Goal: Task Accomplishment & Management: Manage account settings

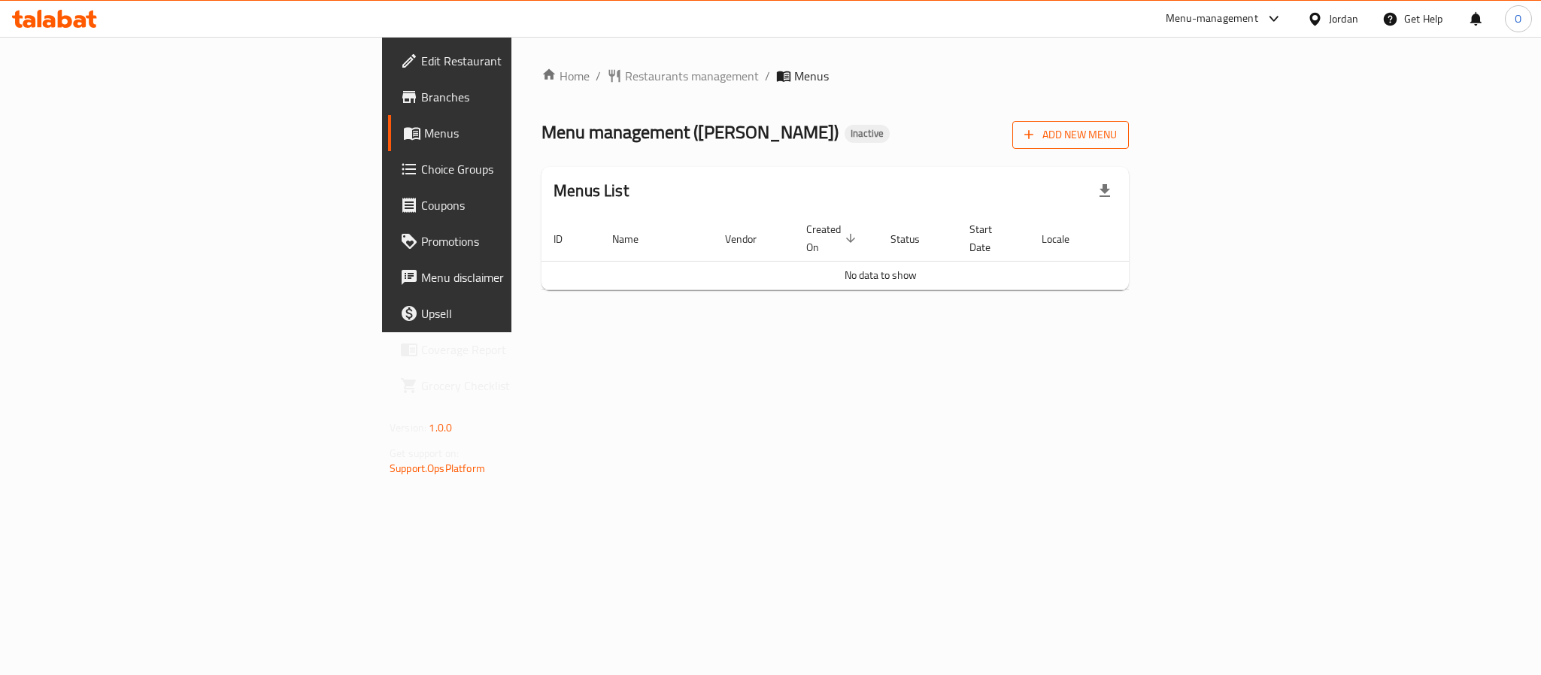
click at [1117, 138] on span "Add New Menu" at bounding box center [1070, 135] width 93 height 19
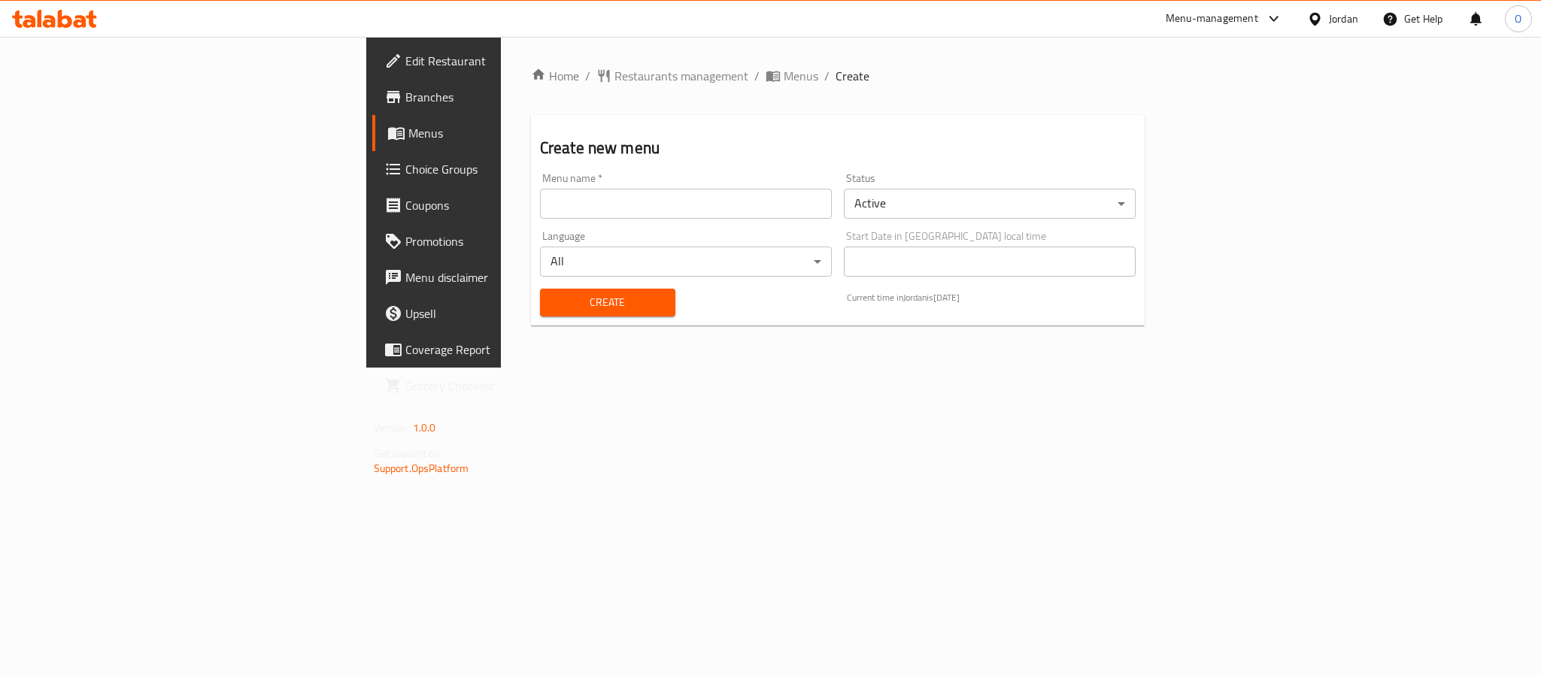
click at [644, 219] on div "Menu name   * Menu name *" at bounding box center [686, 196] width 304 height 58
click at [642, 202] on input "text" at bounding box center [686, 204] width 292 height 30
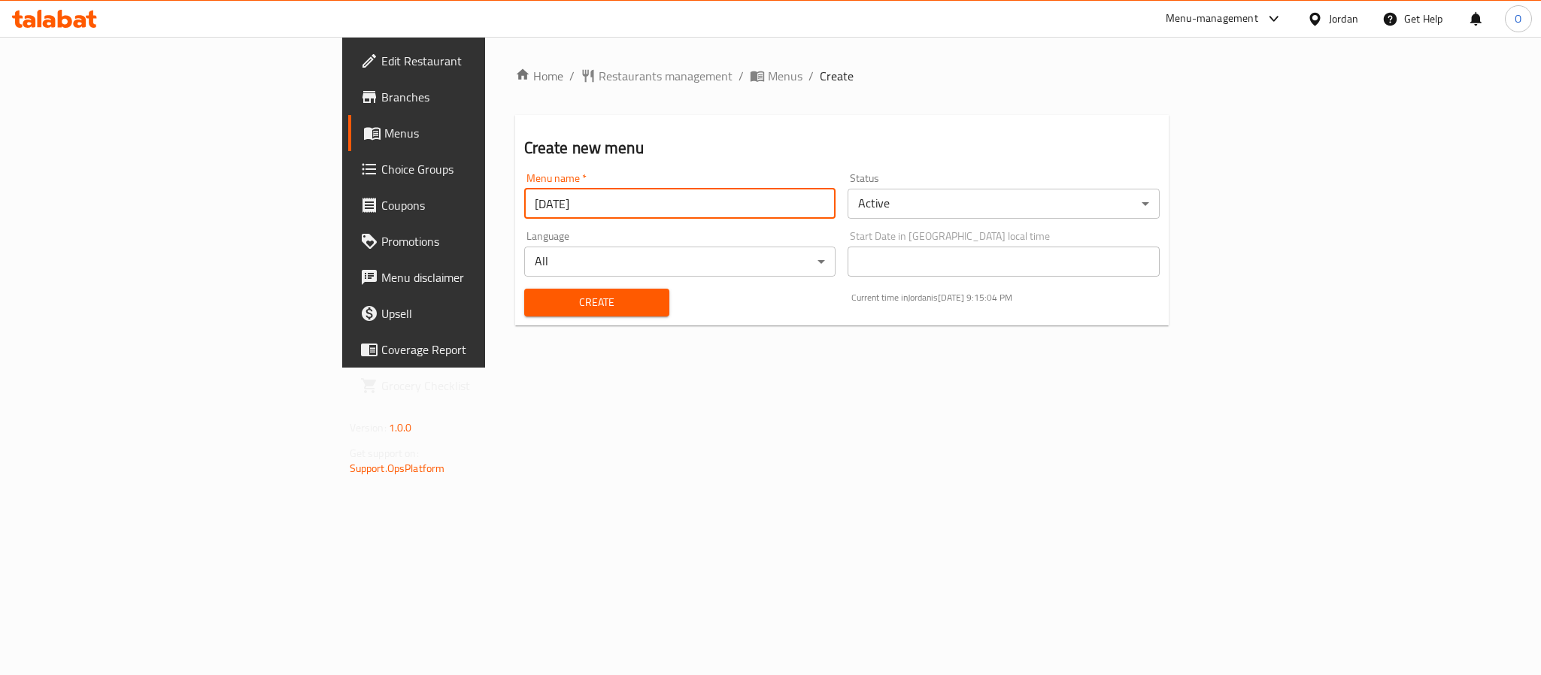
type input "[DATE]"
click at [524, 289] on button "Create" at bounding box center [596, 303] width 145 height 28
click at [768, 79] on span "Menus" at bounding box center [785, 76] width 35 height 18
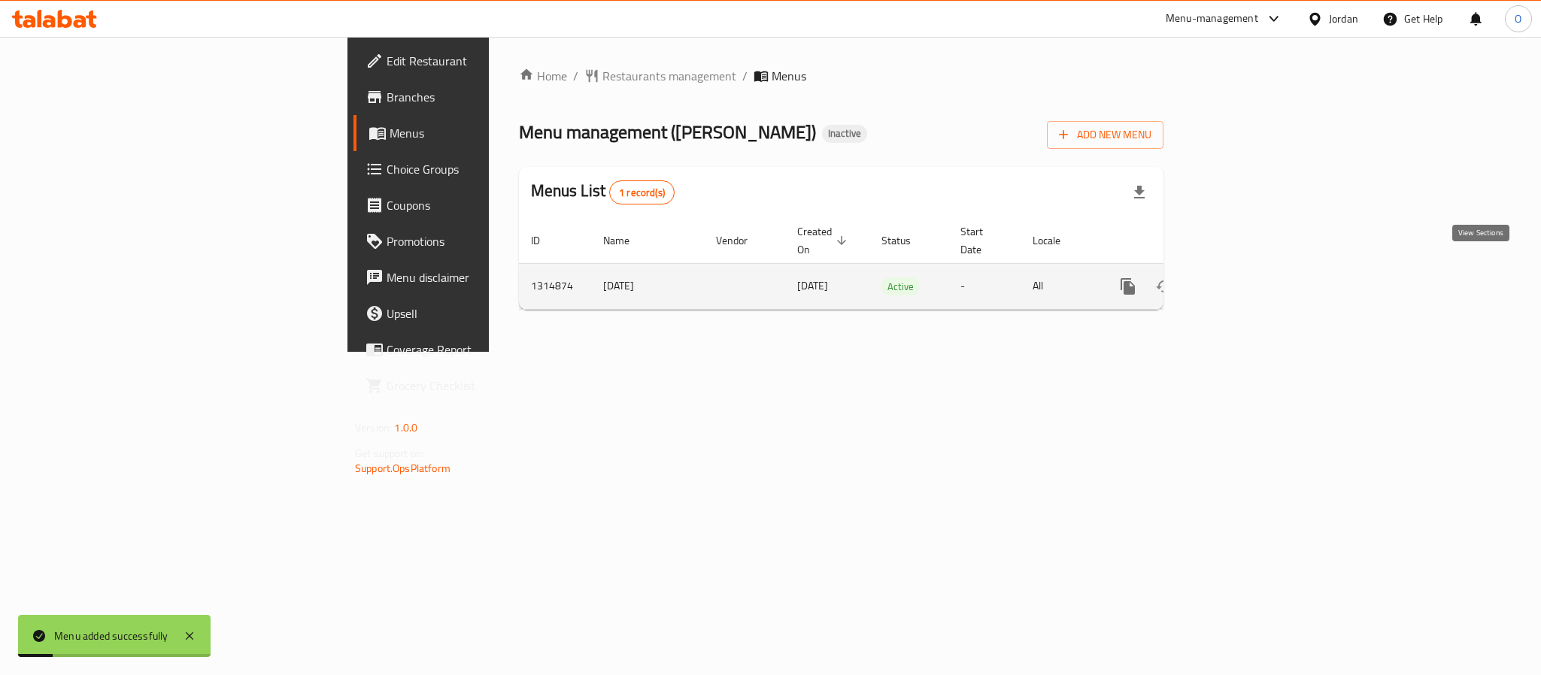
click at [1246, 278] on icon "enhanced table" at bounding box center [1237, 287] width 18 height 18
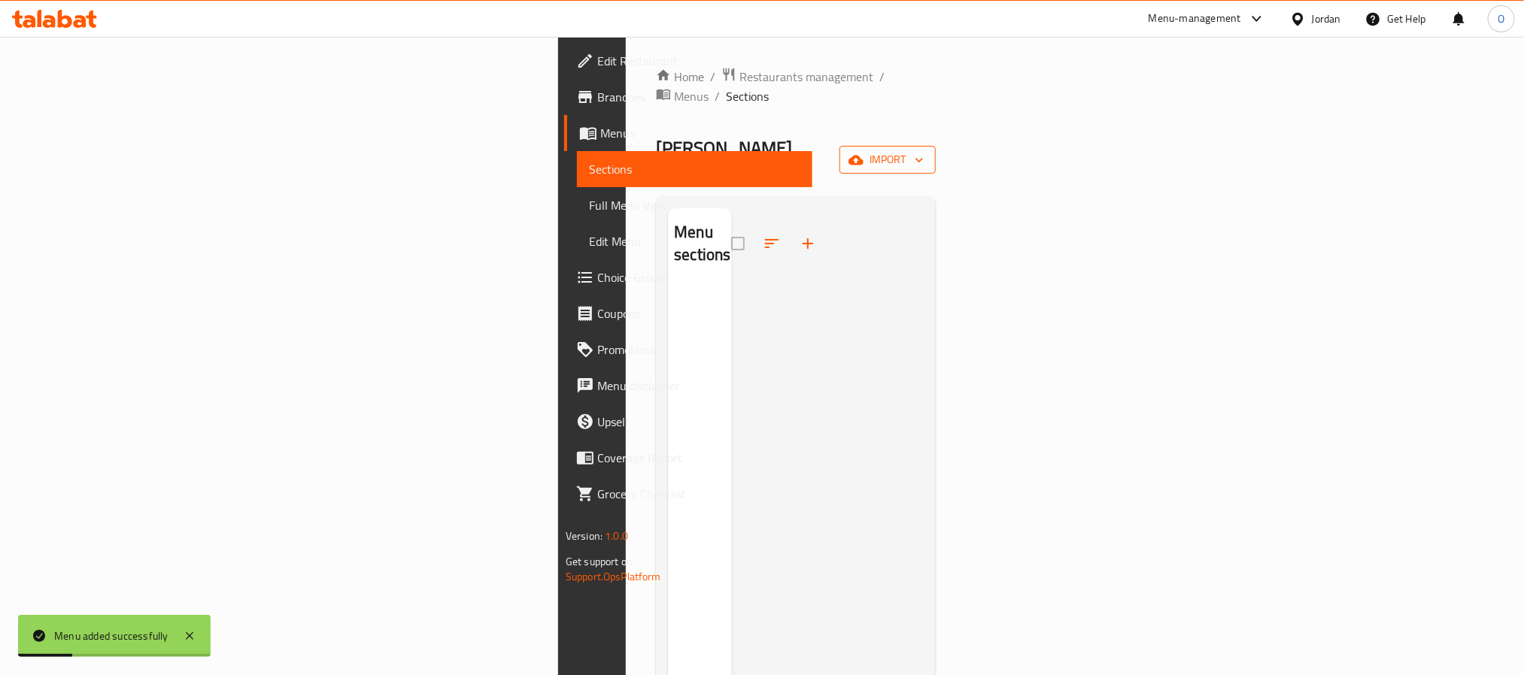
click at [924, 150] on span "import" at bounding box center [887, 159] width 72 height 19
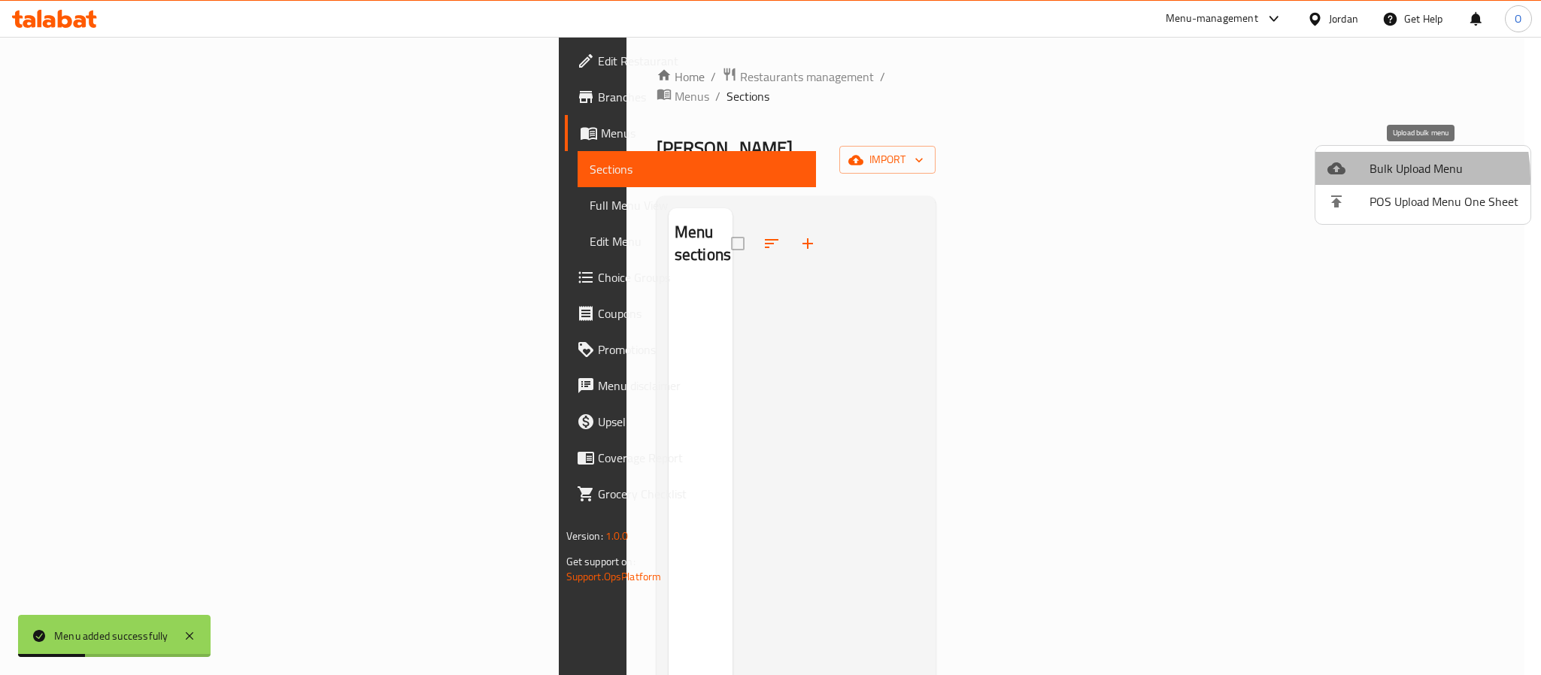
click at [1361, 178] on li "Bulk Upload Menu" at bounding box center [1423, 168] width 215 height 33
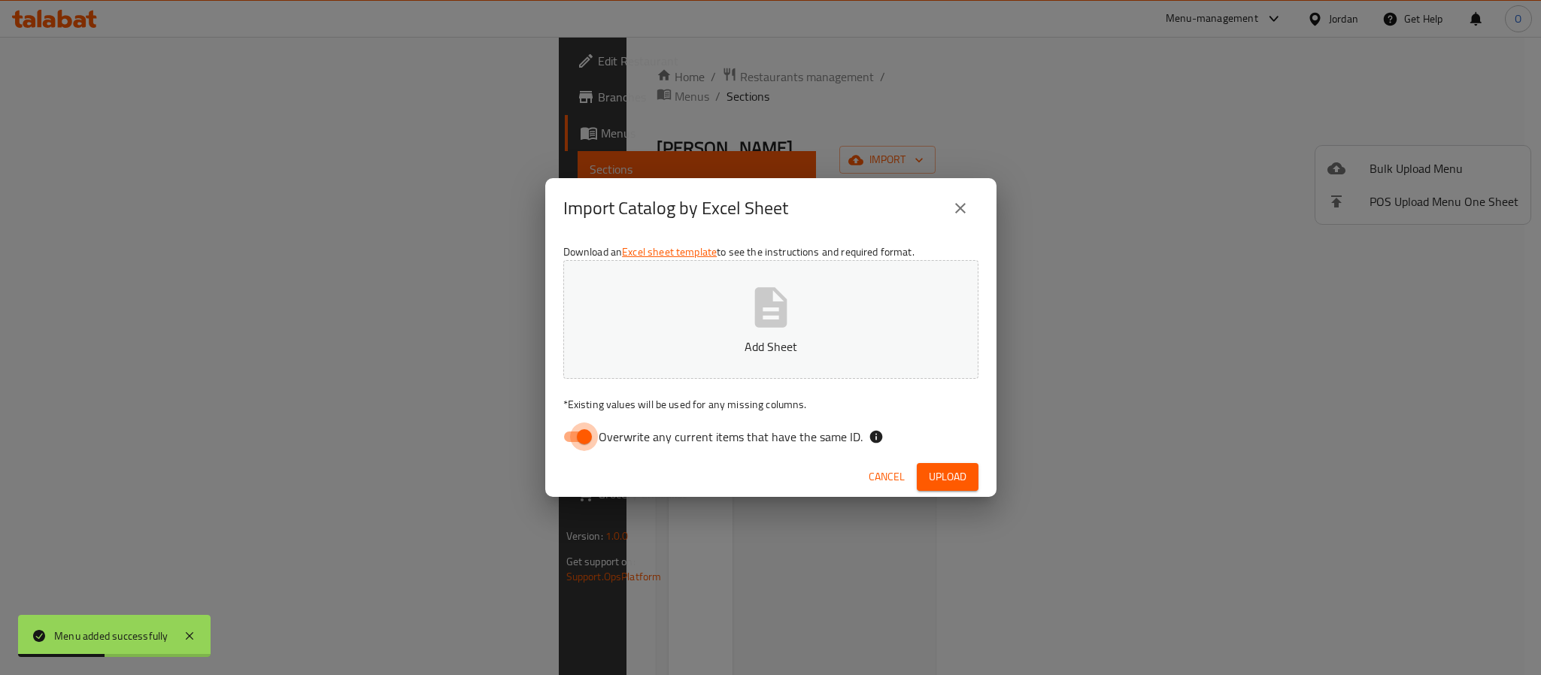
click at [566, 447] on input "Overwrite any current items that have the same ID." at bounding box center [585, 437] width 86 height 29
checkbox input "false"
click at [924, 466] on button "Upload" at bounding box center [948, 477] width 62 height 28
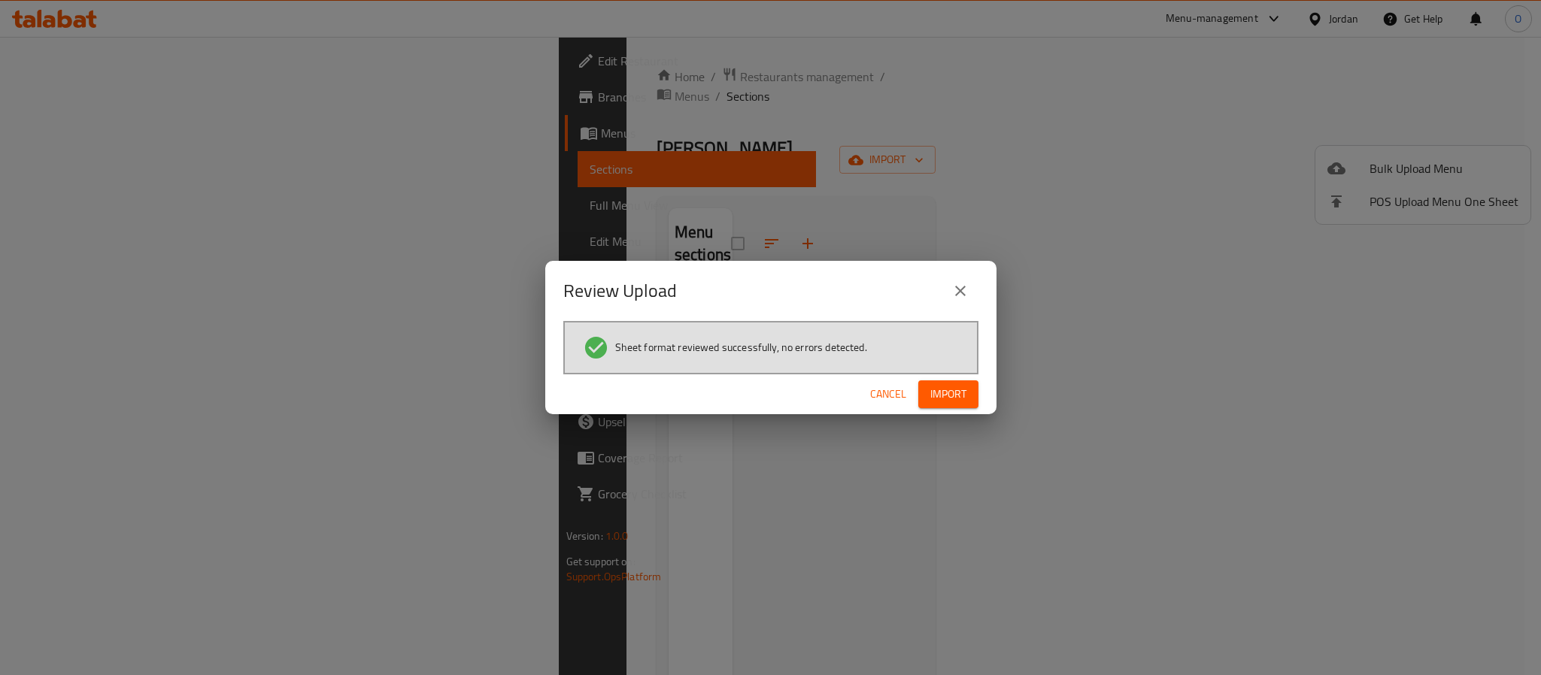
click at [939, 397] on span "Import" at bounding box center [948, 394] width 36 height 19
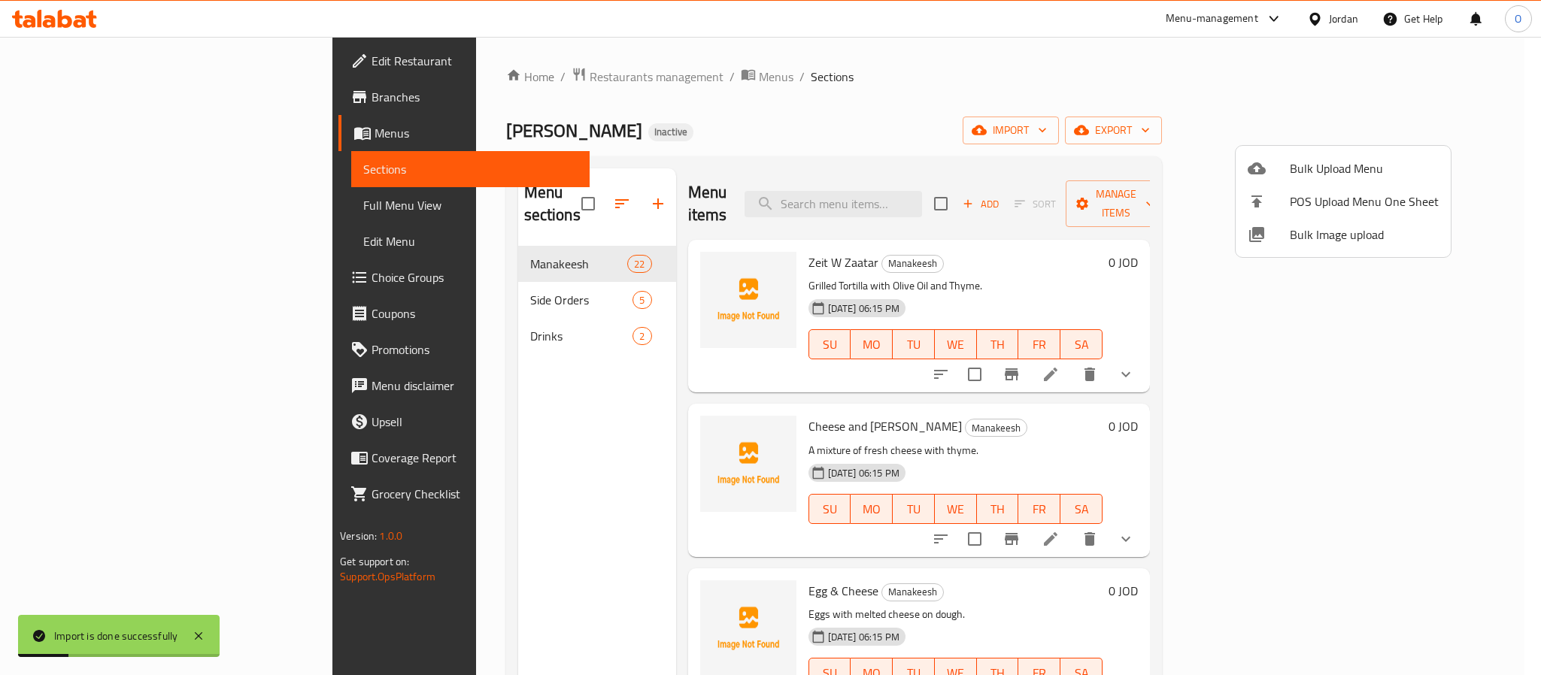
click at [77, 262] on div at bounding box center [770, 337] width 1541 height 675
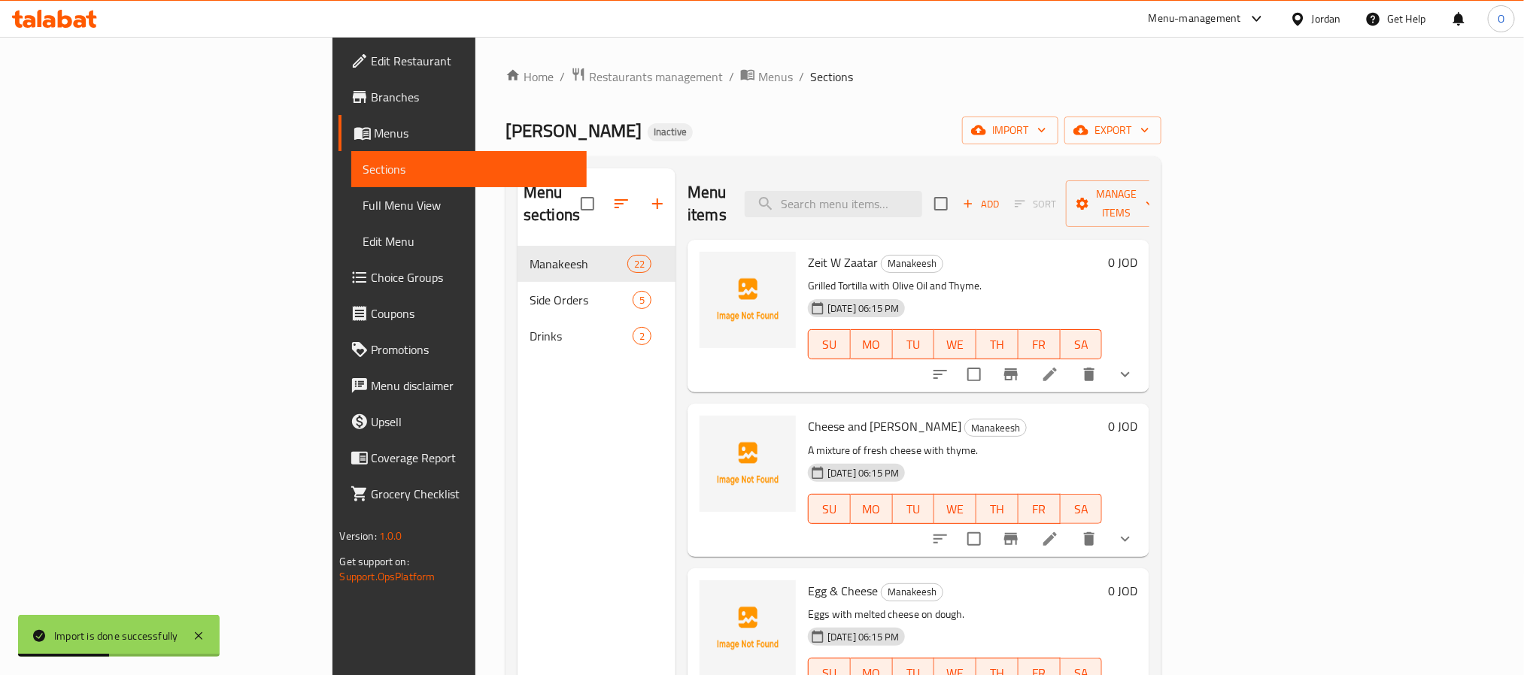
click at [372, 276] on span "Choice Groups" at bounding box center [473, 278] width 203 height 18
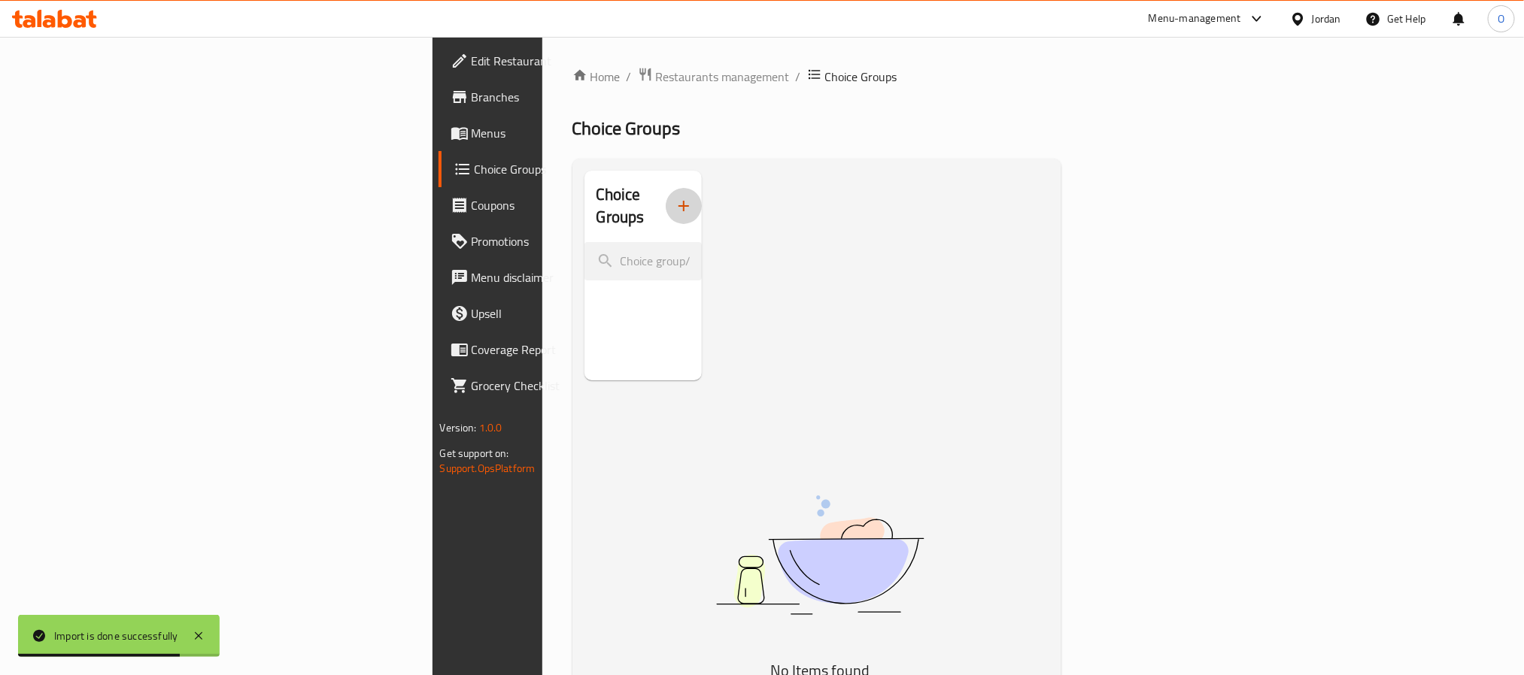
click at [675, 197] on icon "button" at bounding box center [684, 206] width 18 height 18
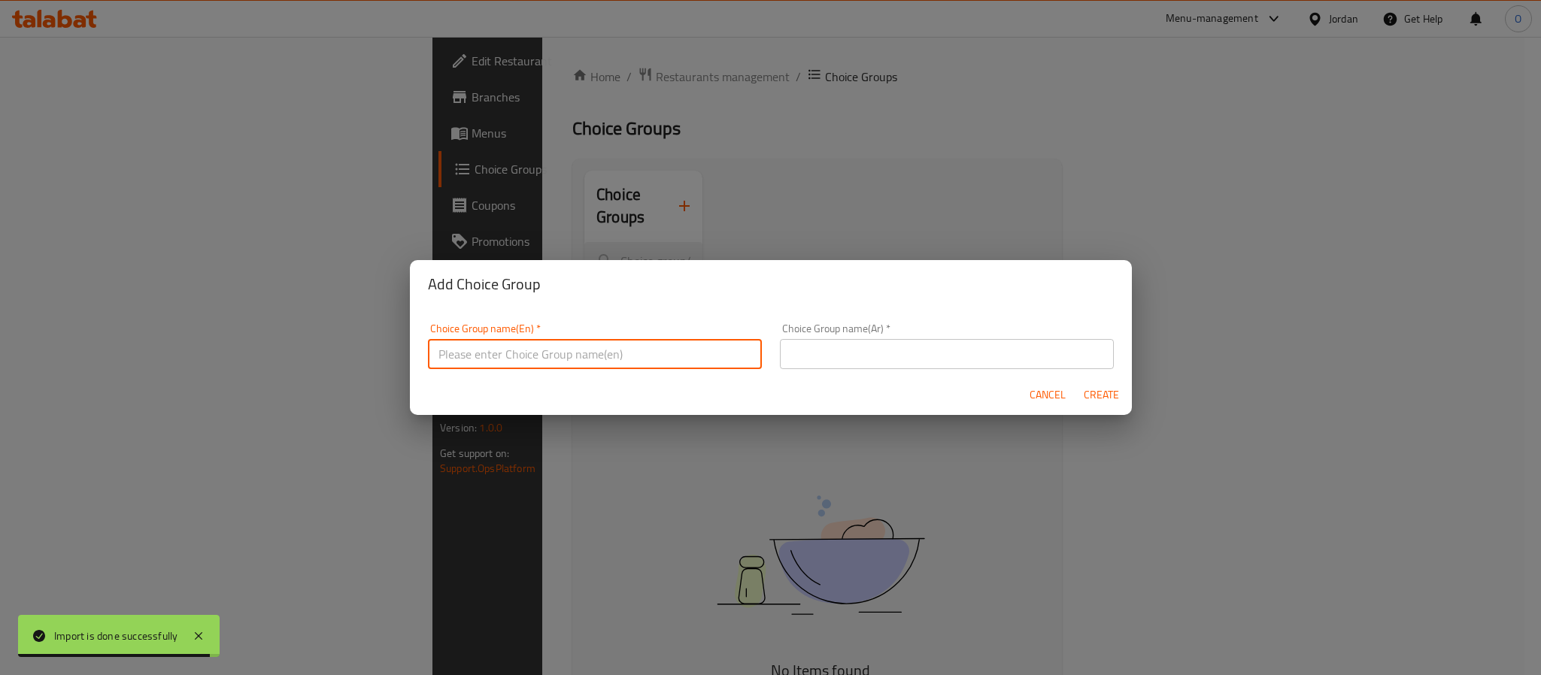
click at [529, 350] on input "text" at bounding box center [595, 354] width 334 height 30
type input "Addons:"
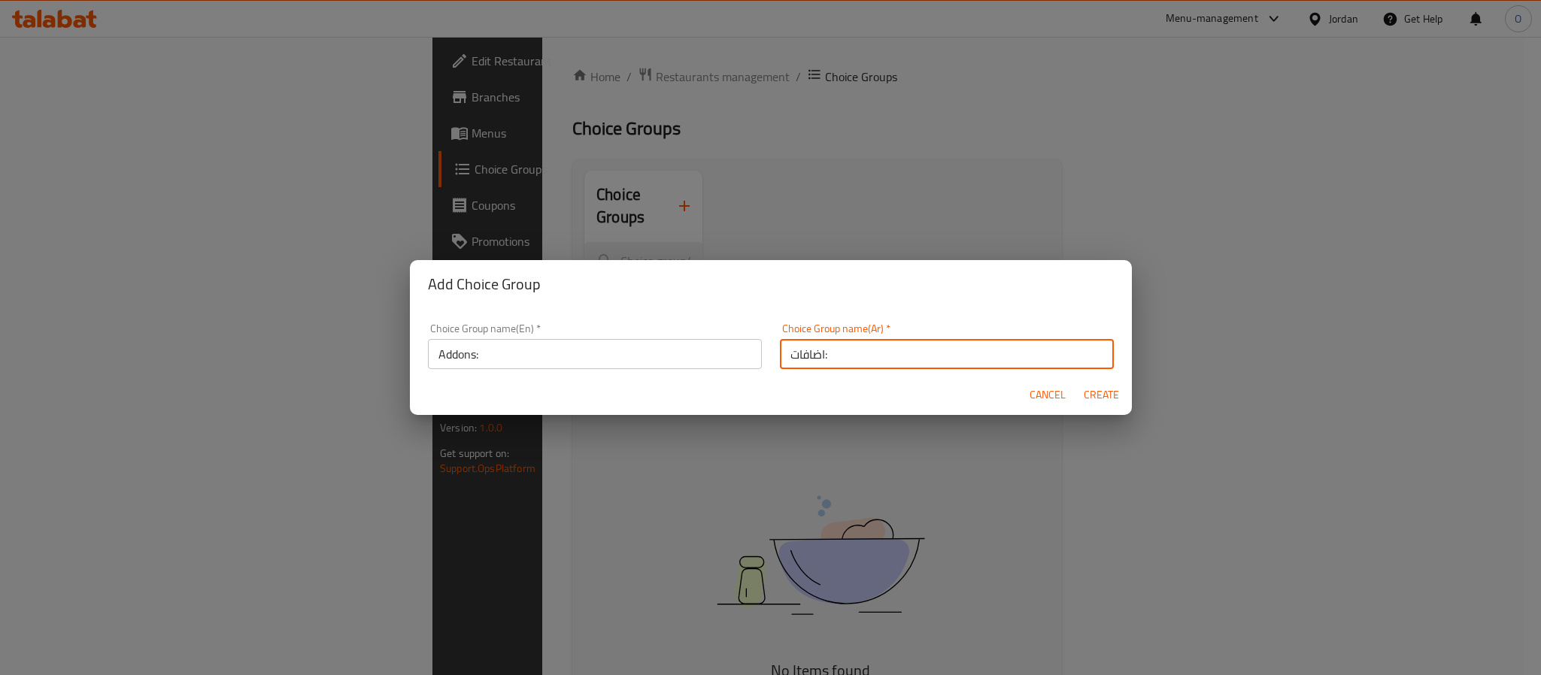
type input "اضافات:"
click at [1116, 395] on span "Create" at bounding box center [1102, 395] width 36 height 19
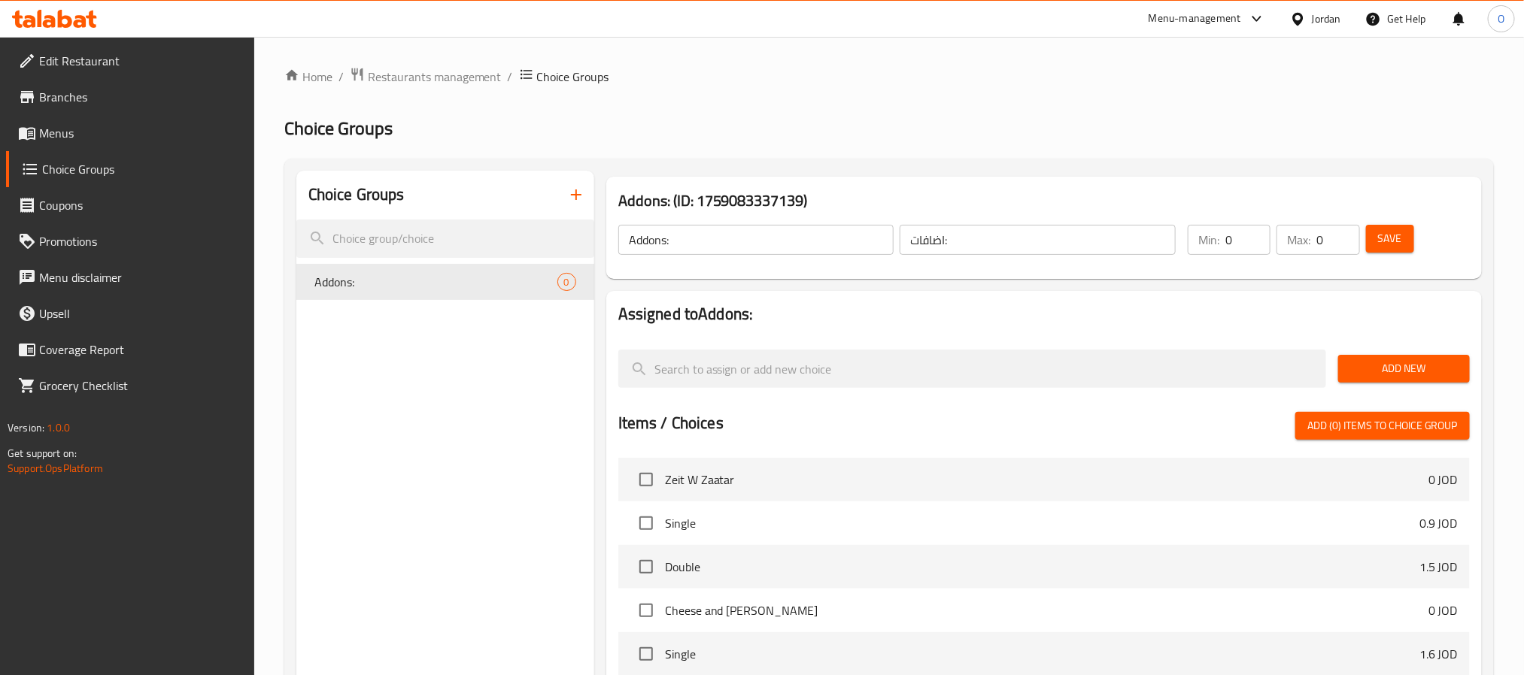
click at [1416, 377] on span "Add New" at bounding box center [1404, 369] width 108 height 19
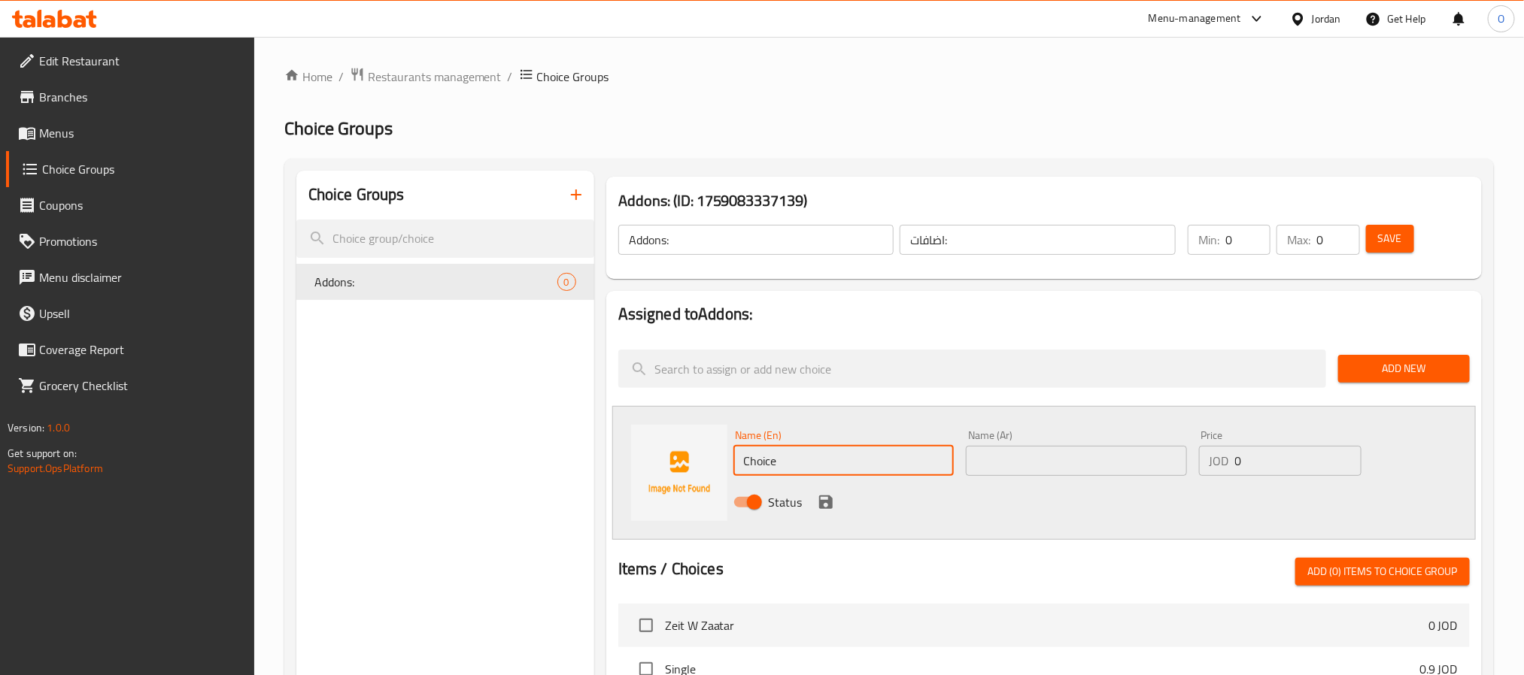
click at [799, 461] on input "Choice" at bounding box center [843, 461] width 221 height 30
paste input "Add Zinger"
type input "Add Zinger"
click at [994, 440] on div "Name (Ar) Name (Ar)" at bounding box center [1076, 453] width 221 height 46
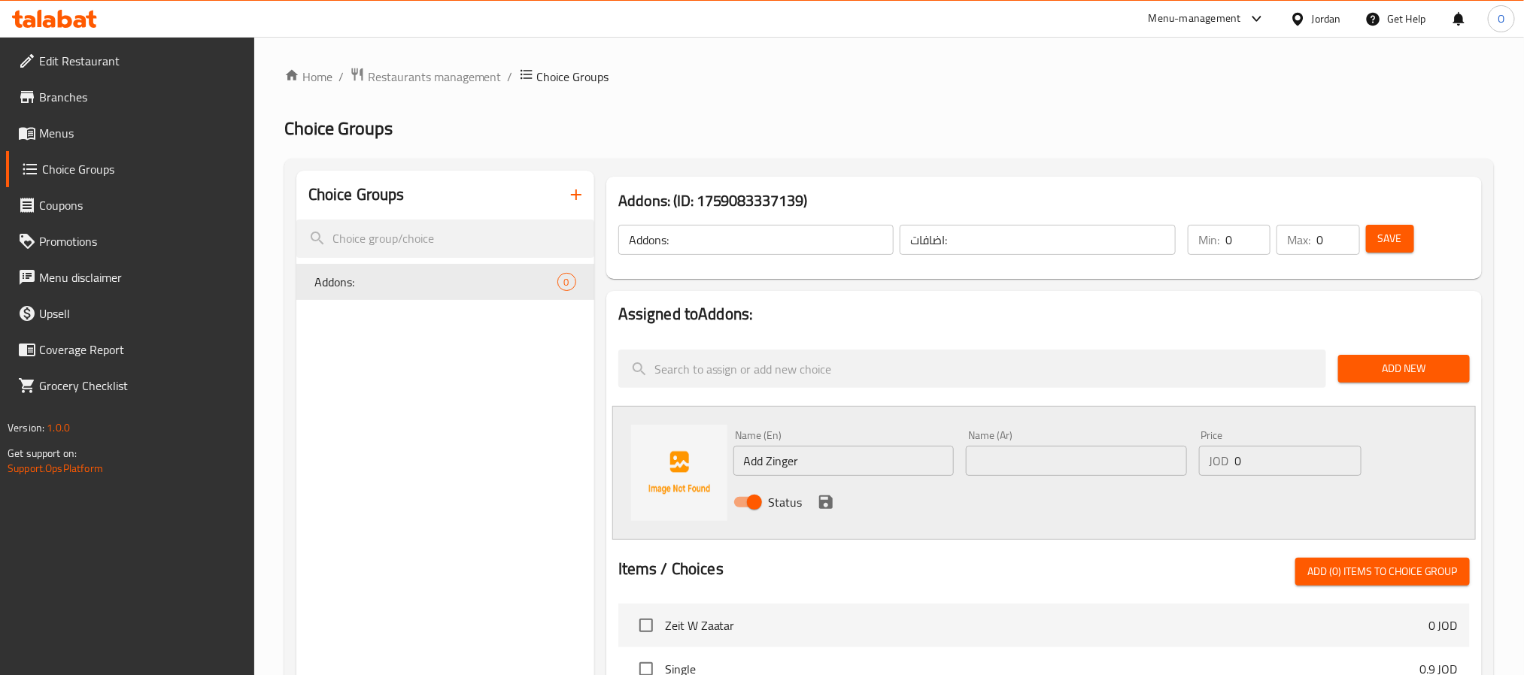
click at [998, 456] on input "text" at bounding box center [1076, 461] width 221 height 30
paste input "اضافة زنجر"
type input "اضافة زنجر"
drag, startPoint x: 1252, startPoint y: 457, endPoint x: 1101, endPoint y: 472, distance: 151.9
click at [1101, 472] on div "Name (En) Add Zinger Name (En) Name (Ar) اضافة زنجر Name (Ar) Price JOD 0 Price…" at bounding box center [1076, 473] width 699 height 99
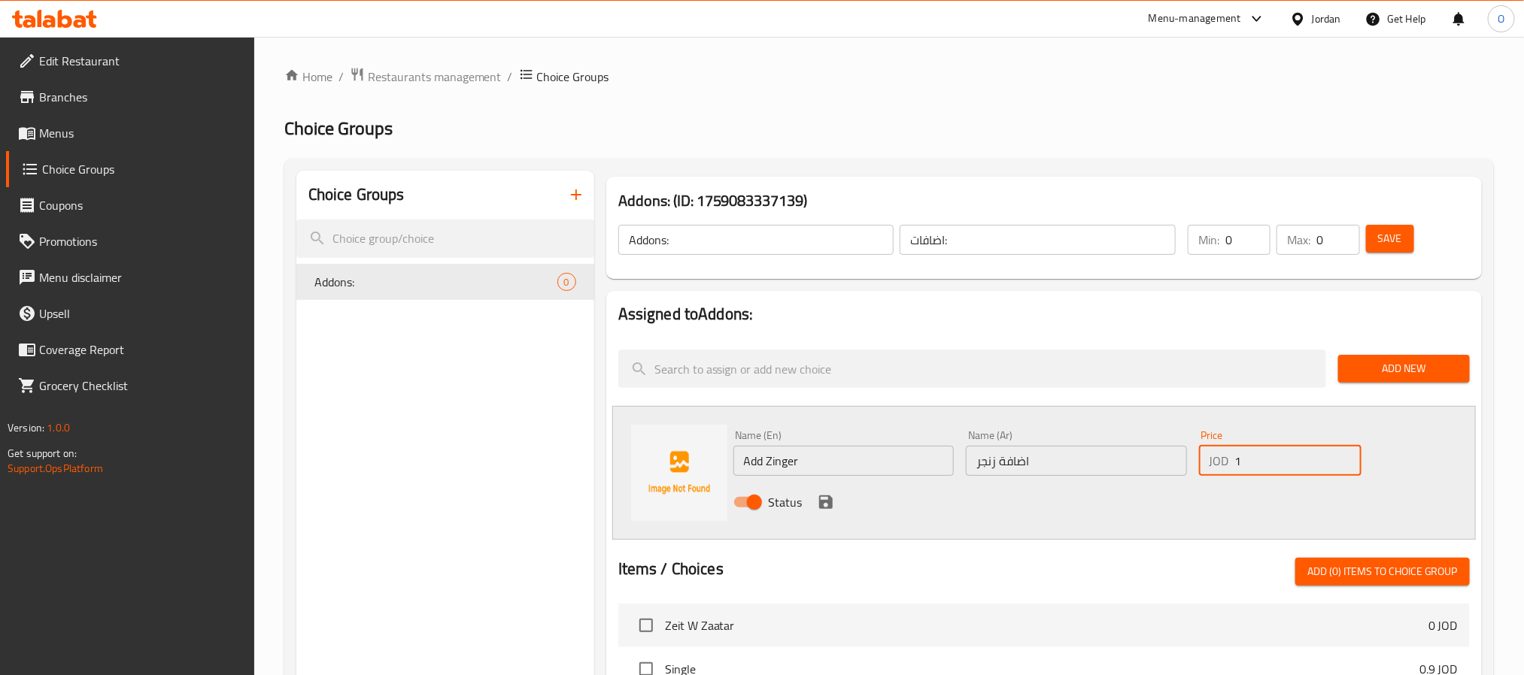
type input "1"
click at [826, 505] on icon "save" at bounding box center [826, 502] width 18 height 18
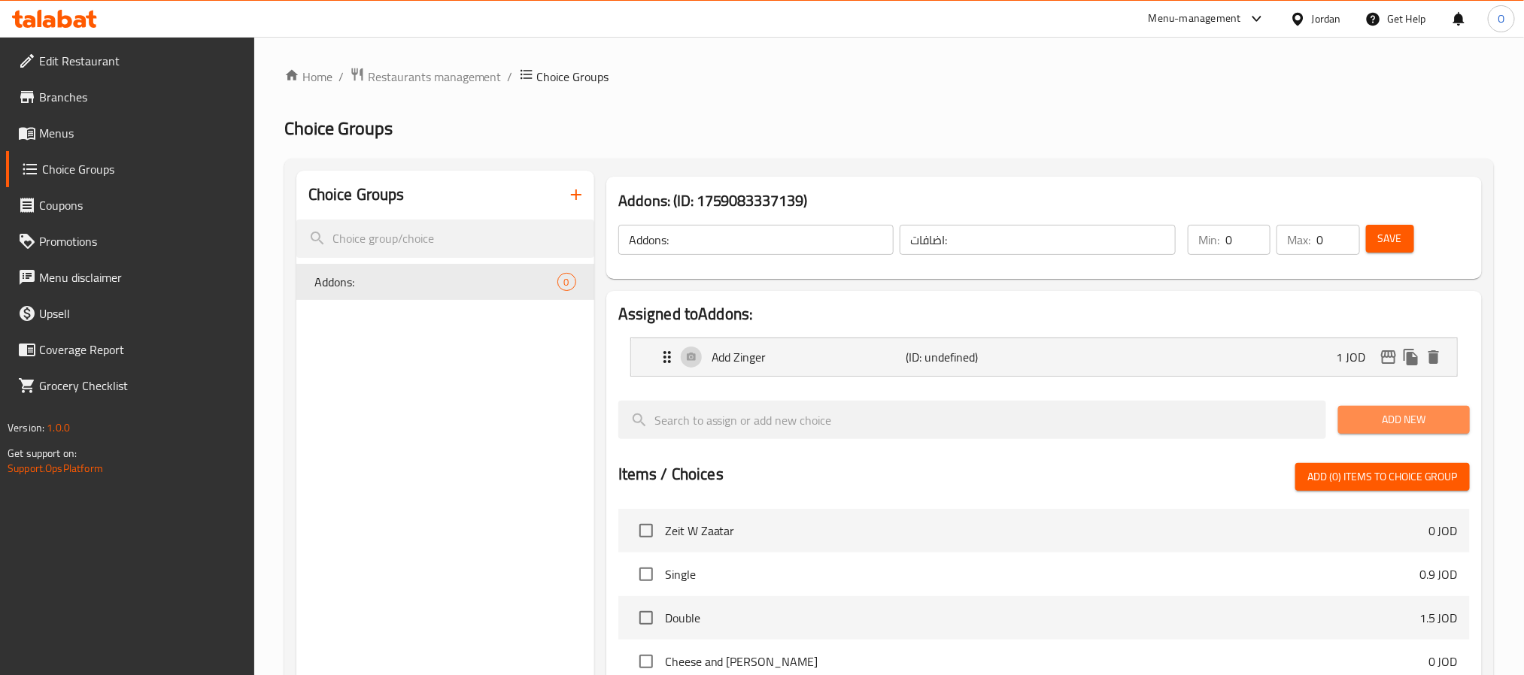
click at [1368, 418] on span "Add New" at bounding box center [1404, 420] width 108 height 19
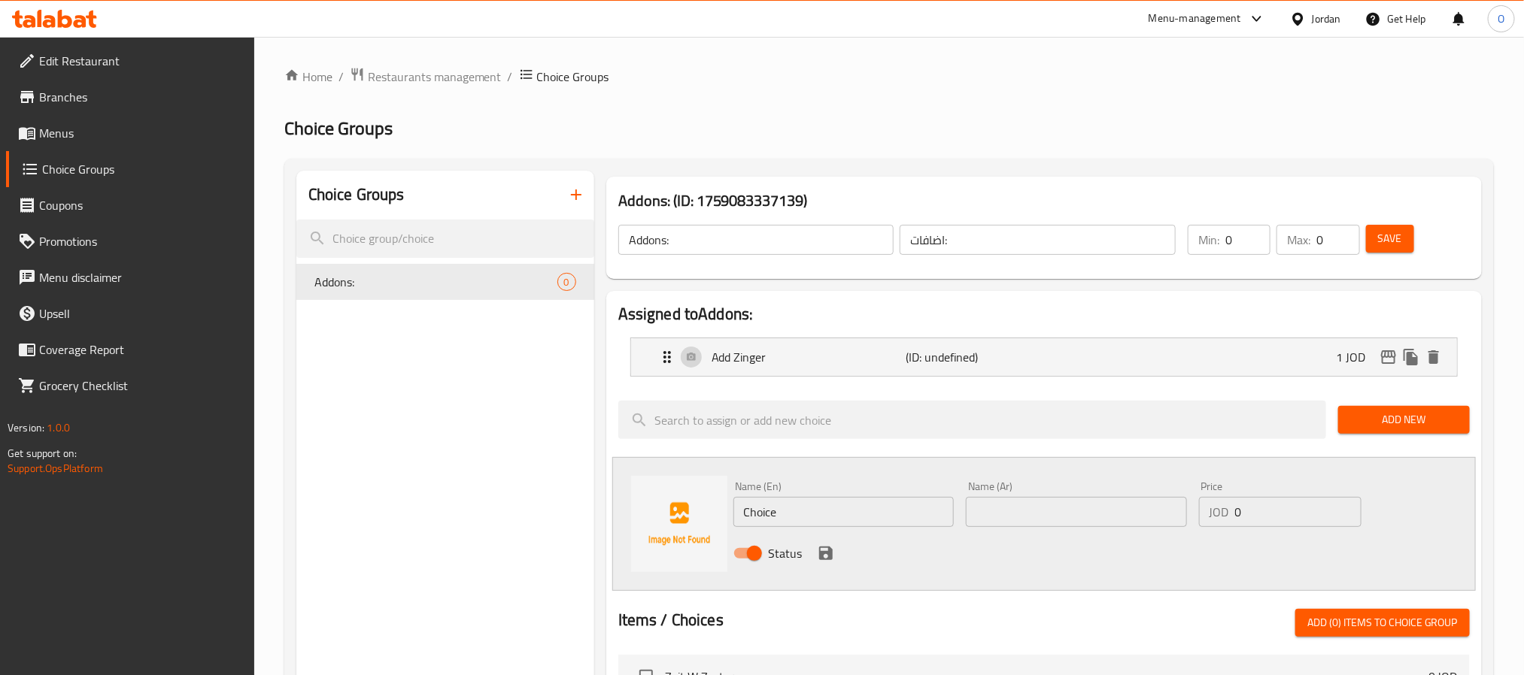
drag, startPoint x: 1049, startPoint y: 505, endPoint x: 1063, endPoint y: 490, distance: 20.8
click at [1063, 490] on div "Name (Ar) Name (Ar)" at bounding box center [1076, 504] width 221 height 46
paste input "اضافة هوت دوج"
type input "اضافة هوت دوج"
drag, startPoint x: 842, startPoint y: 481, endPoint x: 846, endPoint y: 497, distance: 16.4
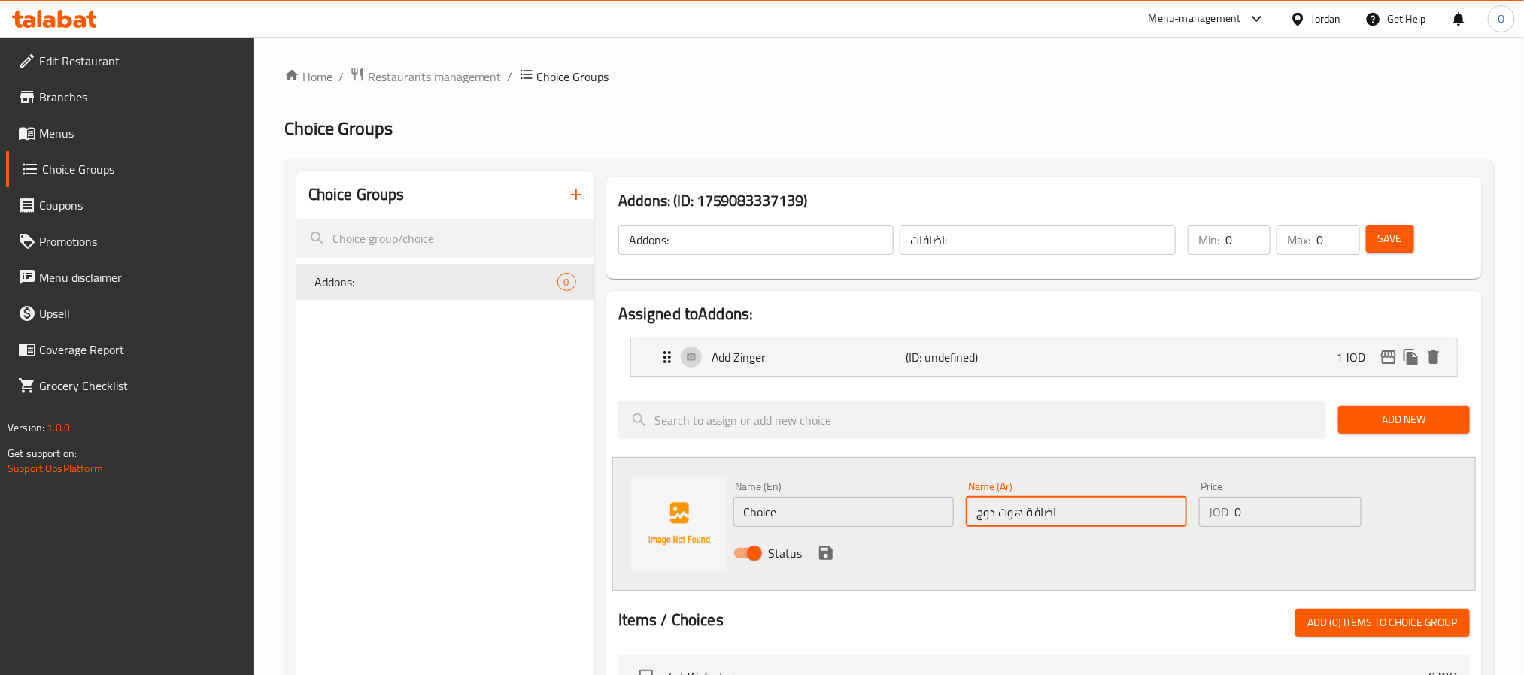
click at [842, 484] on div "Name (En) Choice Name (En)" at bounding box center [843, 504] width 221 height 46
click at [846, 497] on input "Choice" at bounding box center [843, 512] width 221 height 30
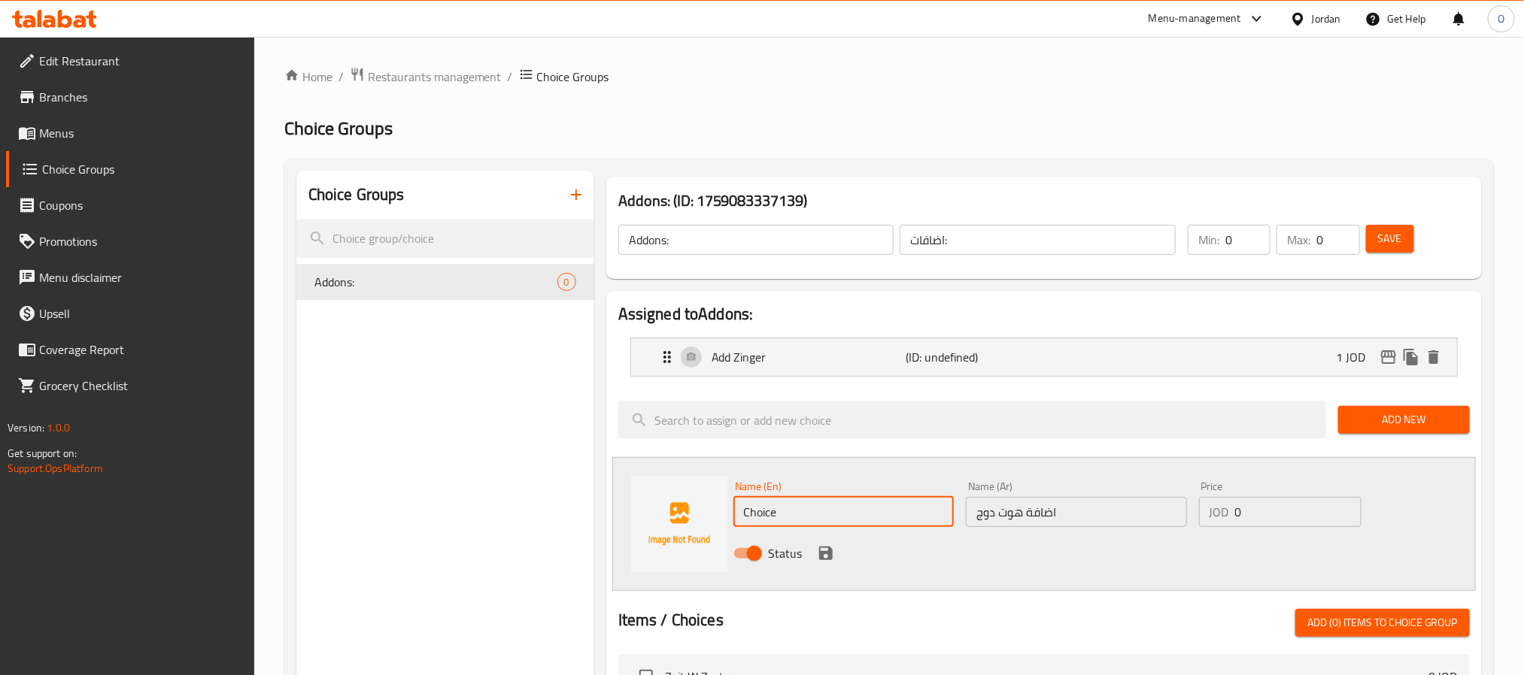
paste input "Add Hot Dog"
type input "Add Hot Dog"
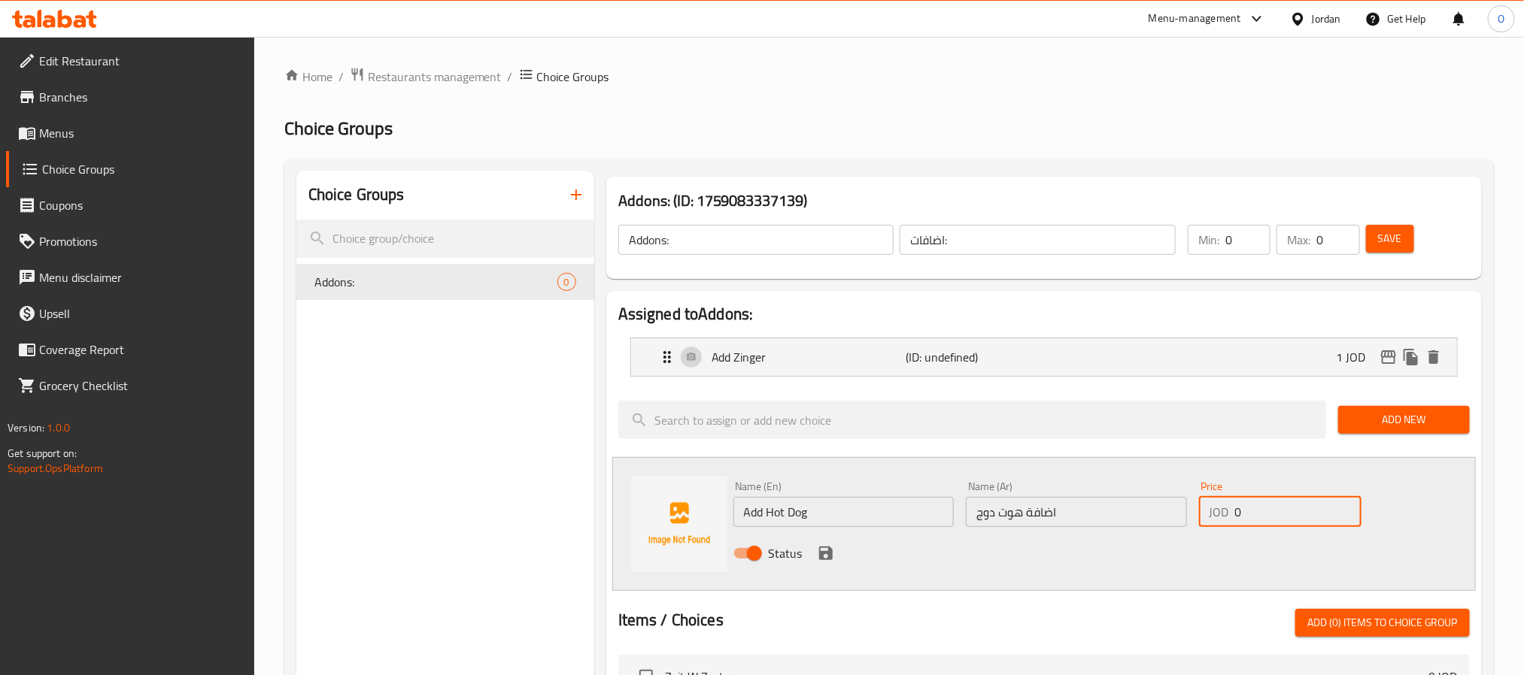
drag, startPoint x: 1275, startPoint y: 518, endPoint x: 1086, endPoint y: 542, distance: 190.4
click at [1086, 542] on div "Name (En) Add Hot Dog Name (En) Name (Ar) اضافة هوت دوج Name (Ar) Price JOD 0 P…" at bounding box center [1076, 524] width 699 height 99
type input "1"
click at [822, 546] on icon "save" at bounding box center [826, 554] width 18 height 18
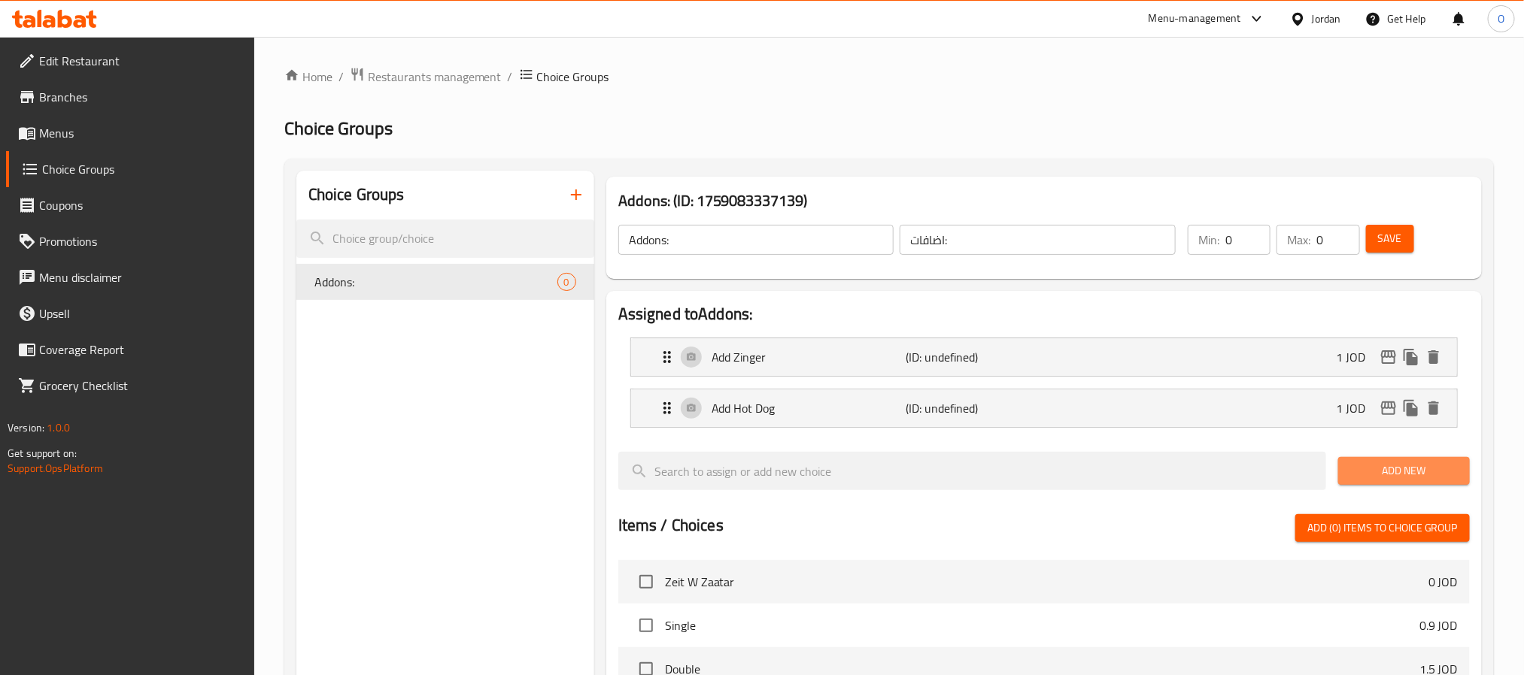
click at [1355, 472] on span "Add New" at bounding box center [1404, 471] width 108 height 19
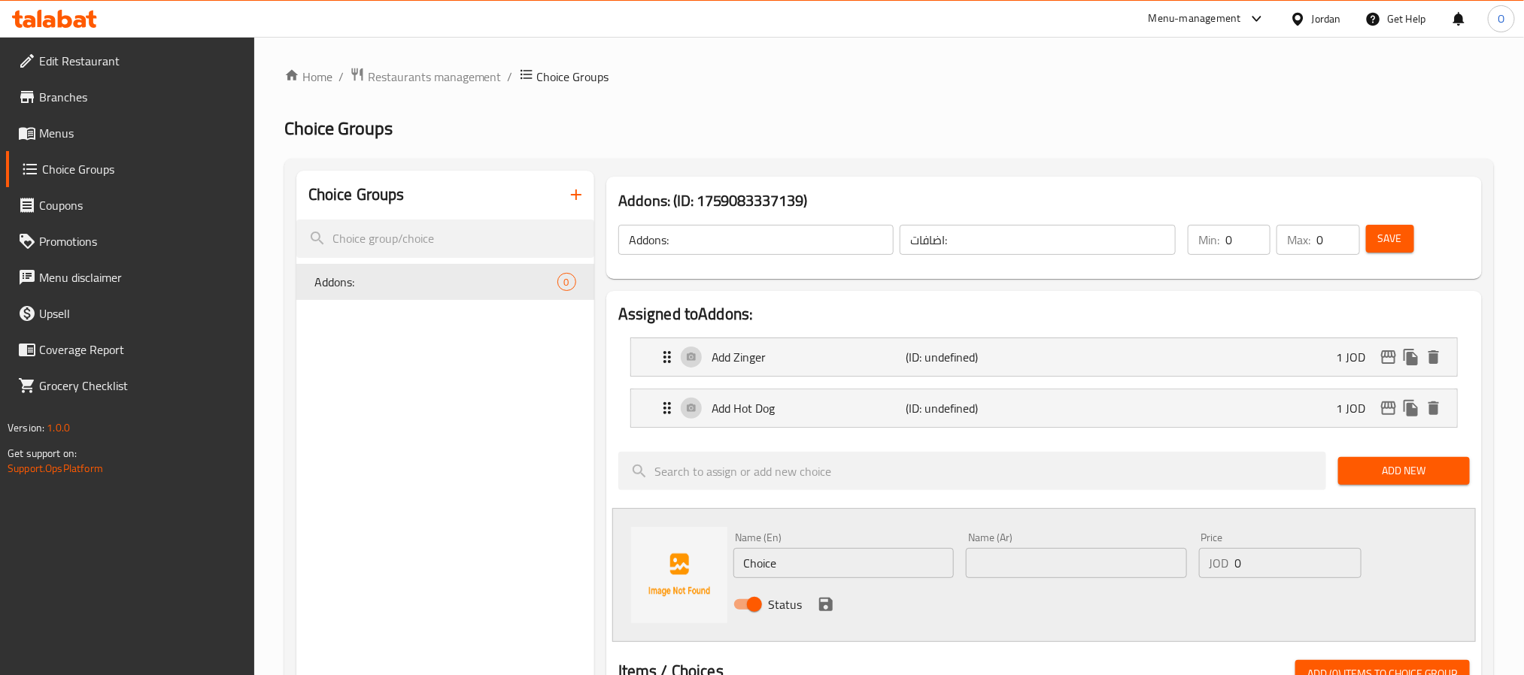
click at [800, 547] on div "Name (En) Choice Name (En)" at bounding box center [843, 556] width 221 height 46
click at [809, 562] on input "Choice" at bounding box center [843, 563] width 221 height 30
paste input "Add Meat"
type input "Add Meat"
click at [1092, 560] on input "text" at bounding box center [1076, 563] width 221 height 30
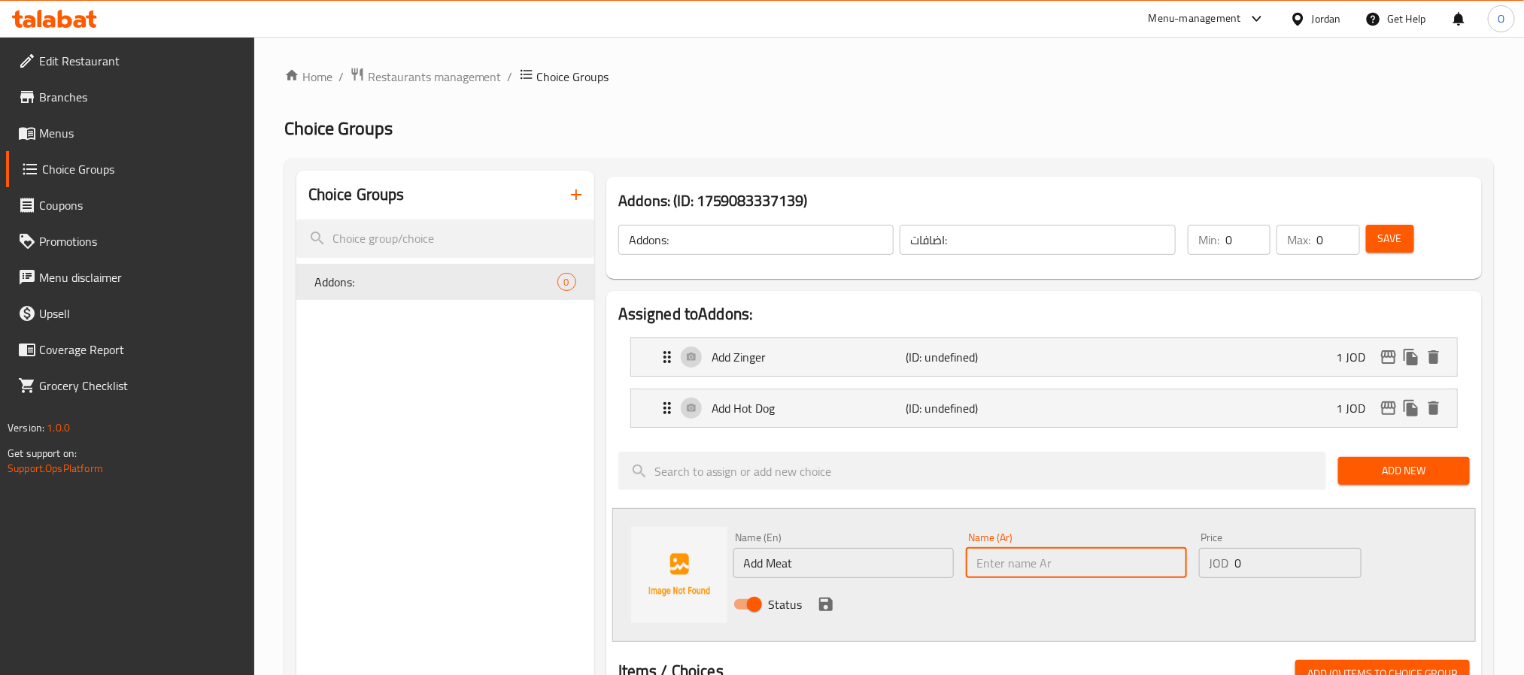
paste input "اضافة لحم"
type input "اضافة لحم"
drag, startPoint x: 1248, startPoint y: 558, endPoint x: 1143, endPoint y: 572, distance: 106.2
click at [1143, 572] on div "Name (En) Add Meat Name (En) Name (Ar) اضافة لحم Name (Ar) Price JOD 0 Price St…" at bounding box center [1076, 576] width 699 height 99
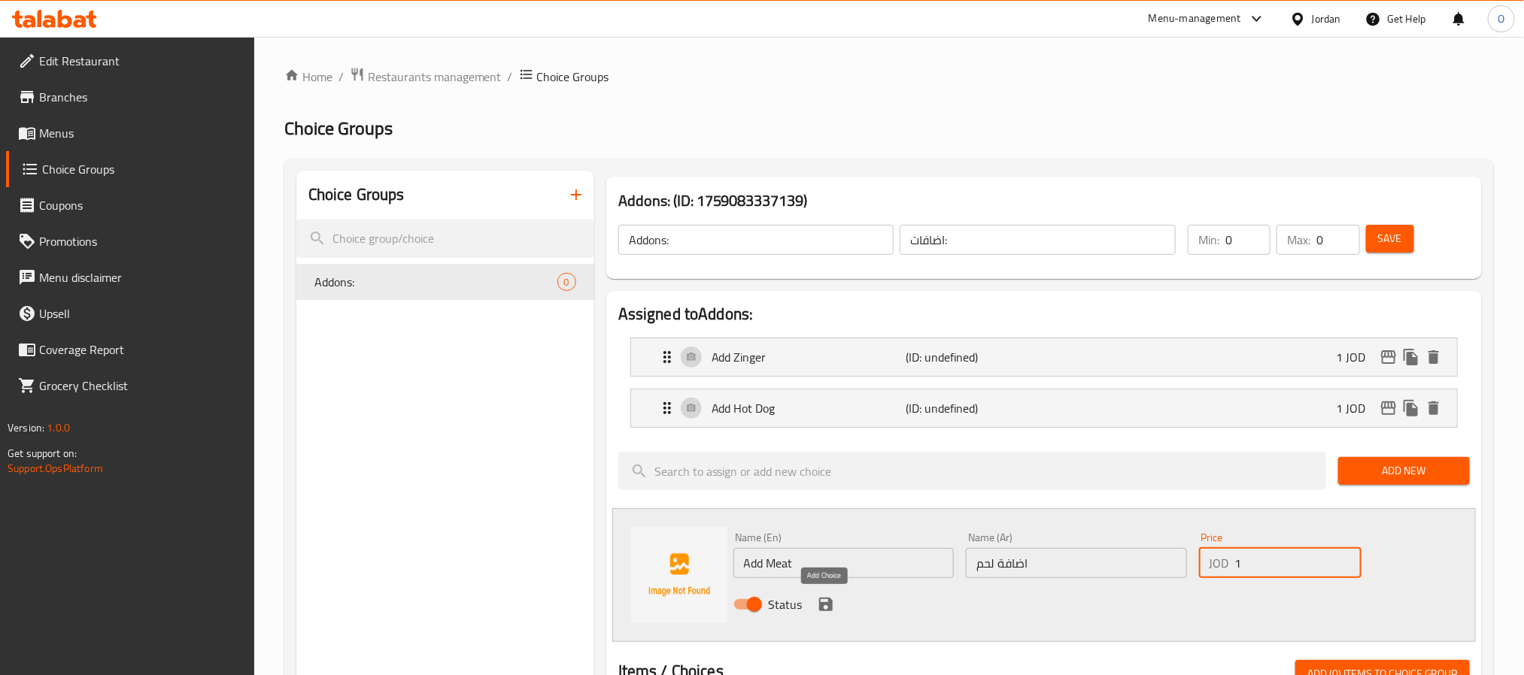
type input "1"
click at [822, 600] on icon "save" at bounding box center [826, 605] width 14 height 14
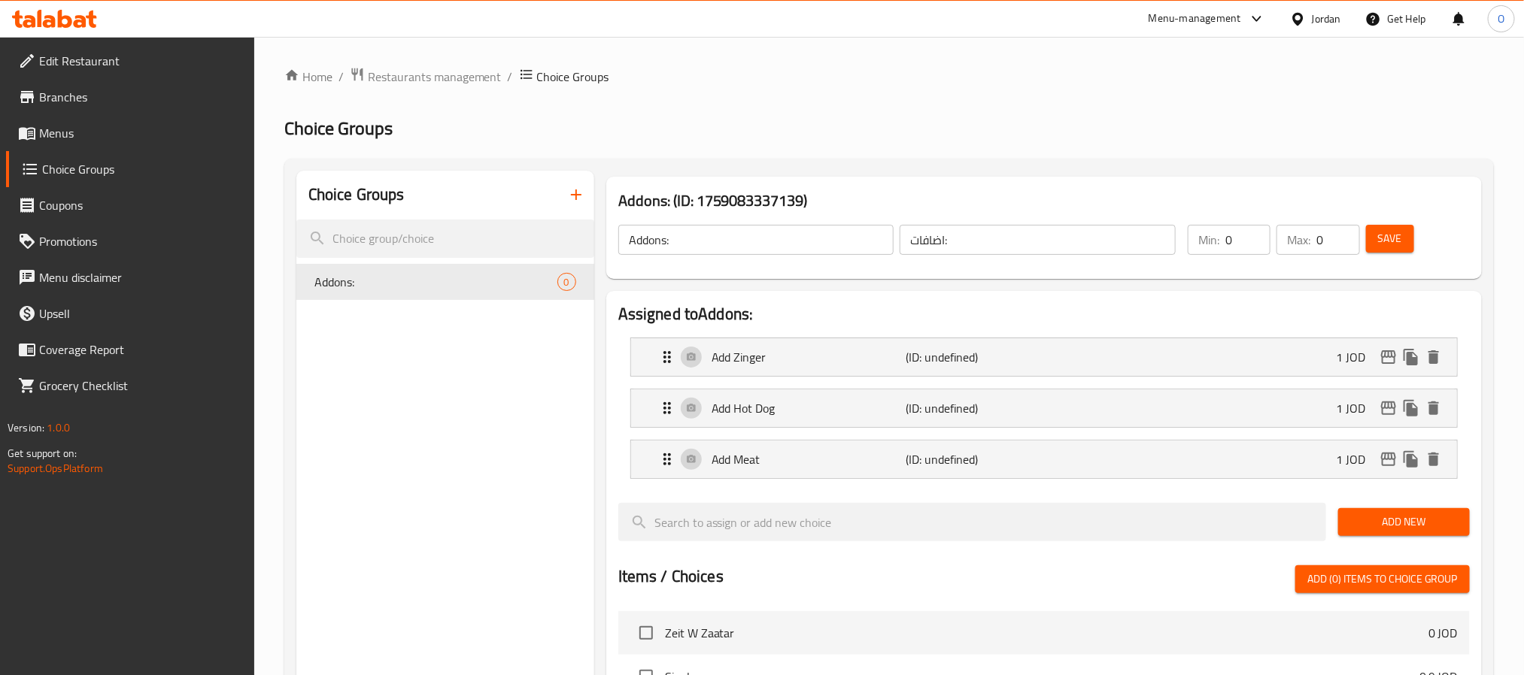
click at [1386, 222] on div "Save" at bounding box center [1409, 240] width 92 height 36
click at [1386, 237] on span "Save" at bounding box center [1390, 238] width 24 height 19
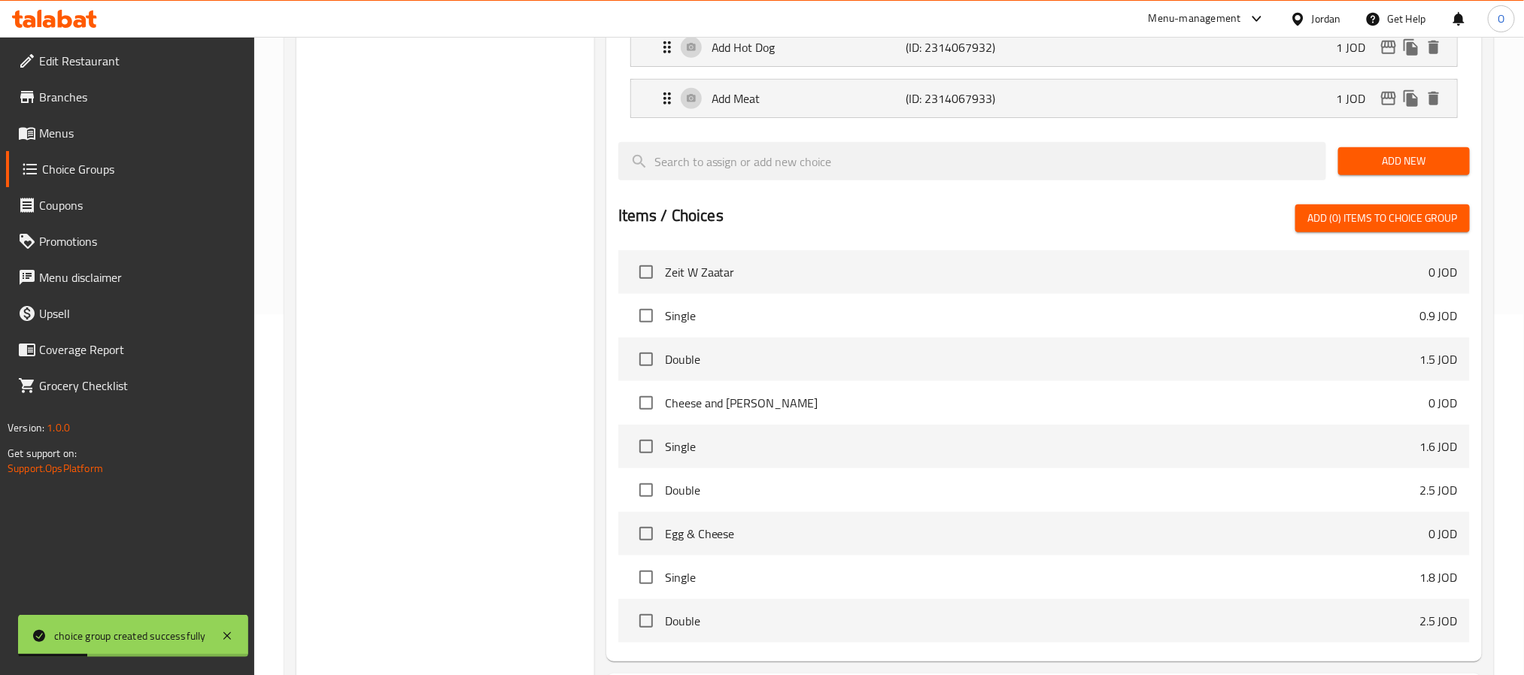
scroll to position [502, 0]
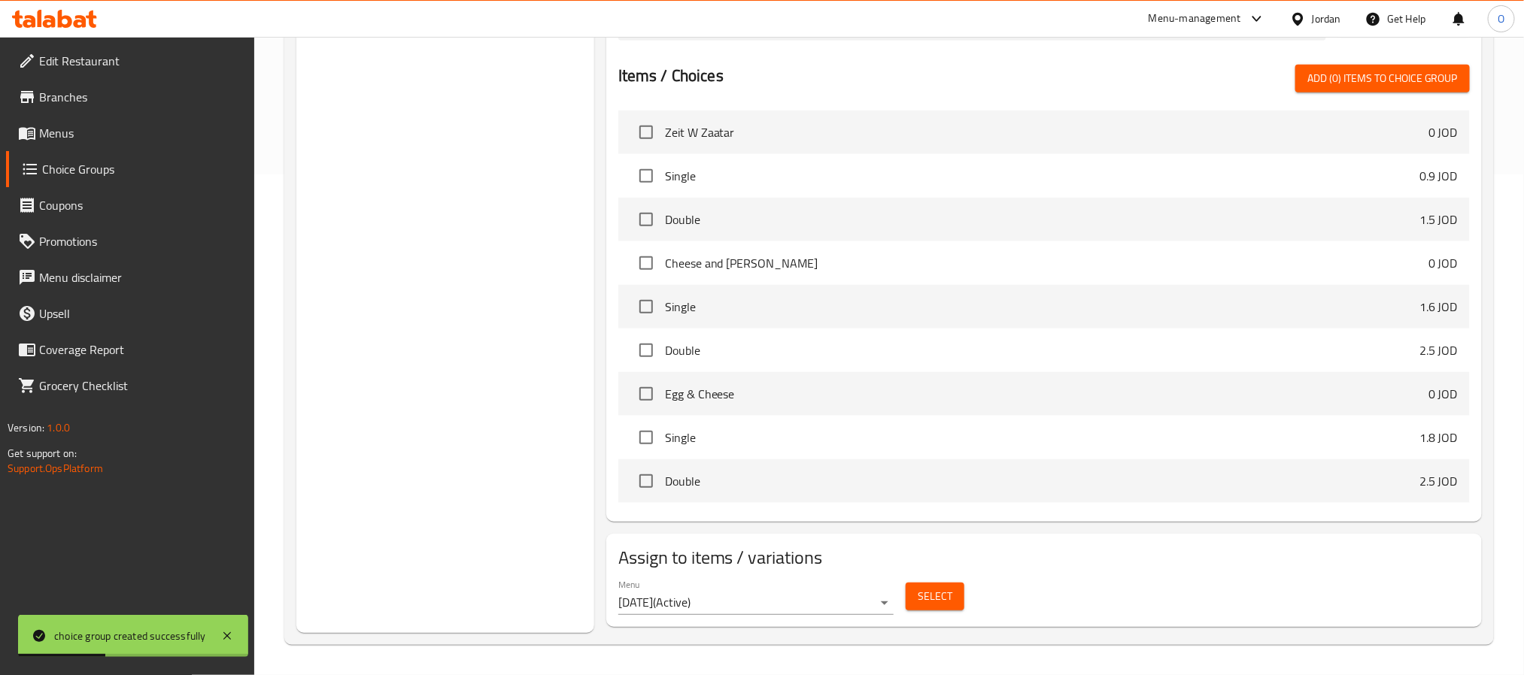
click at [926, 603] on span "Select" at bounding box center [935, 596] width 35 height 19
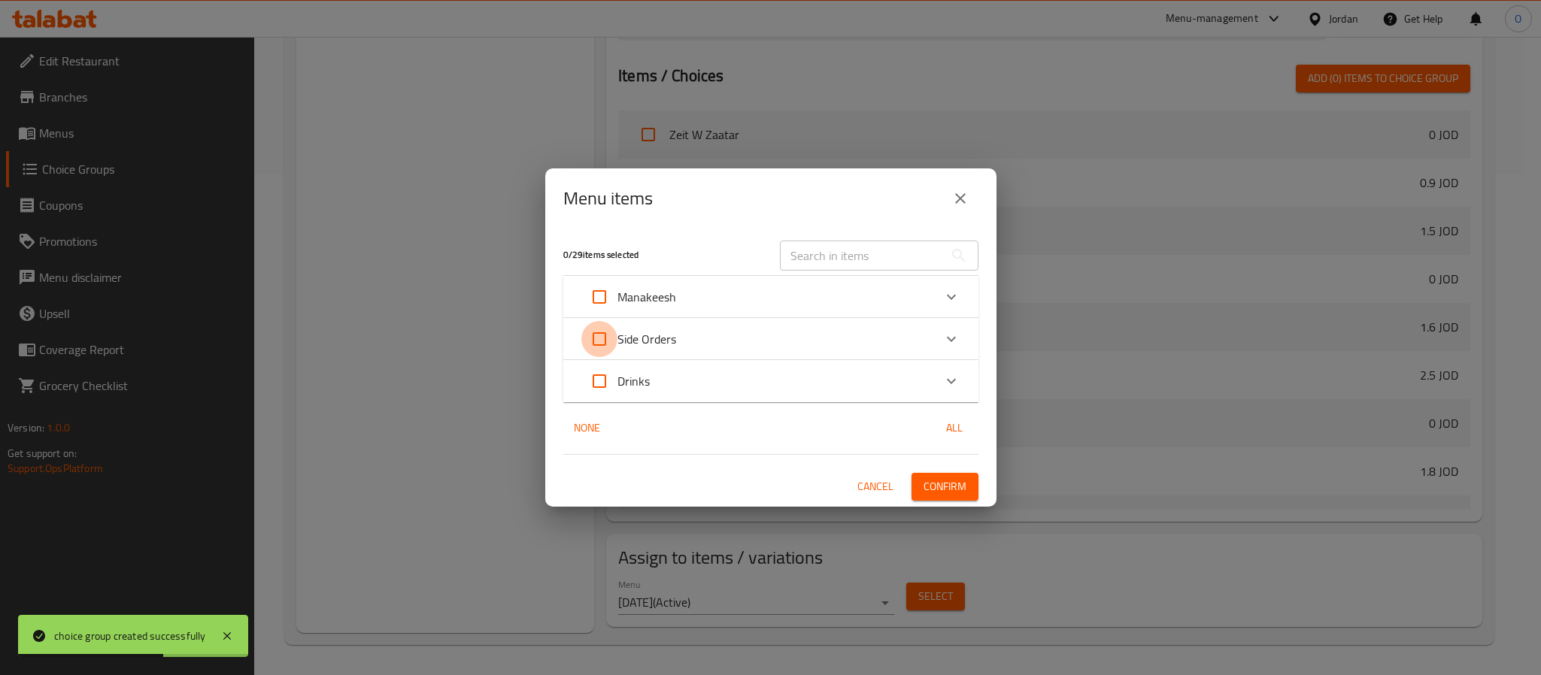
click at [603, 334] on input "Expand" at bounding box center [599, 339] width 36 height 36
checkbox input "true"
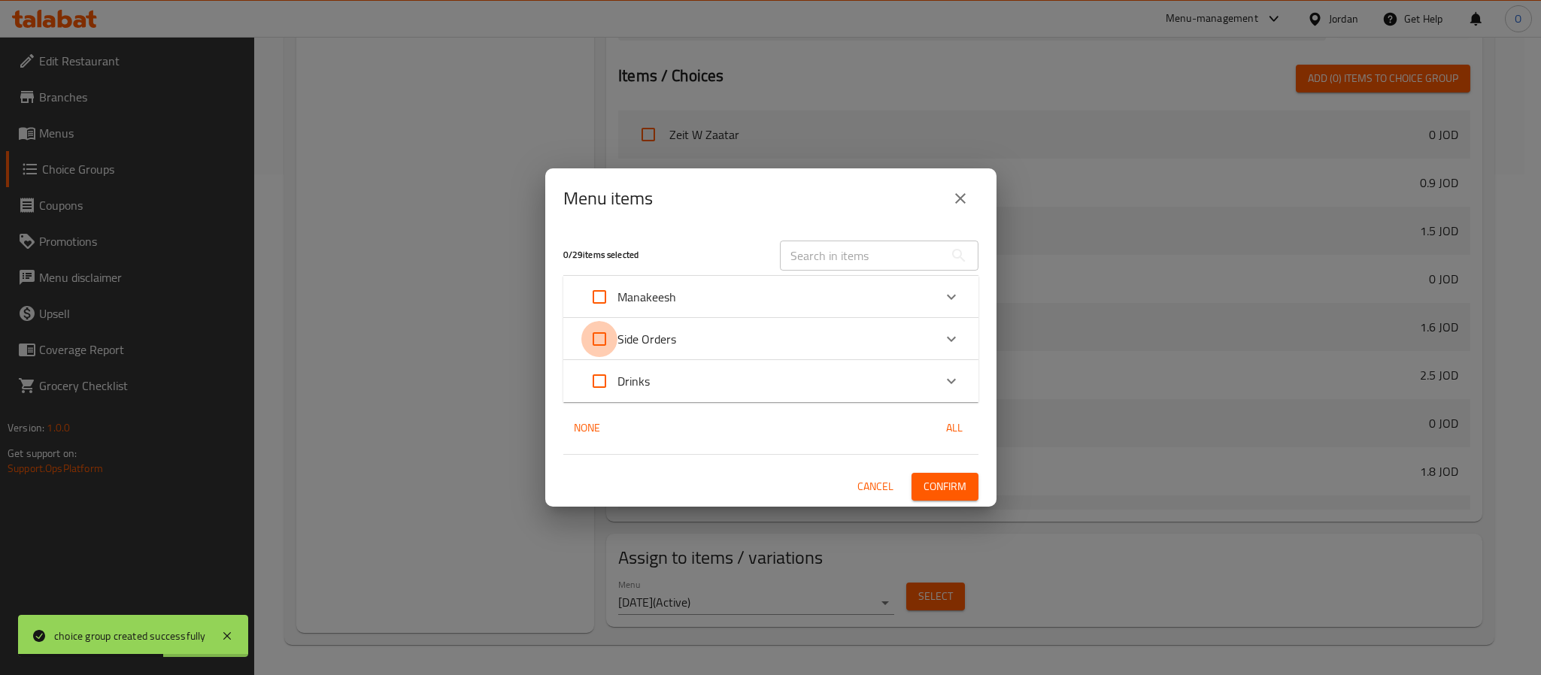
checkbox input "true"
click at [961, 488] on span "Confirm" at bounding box center [945, 487] width 43 height 19
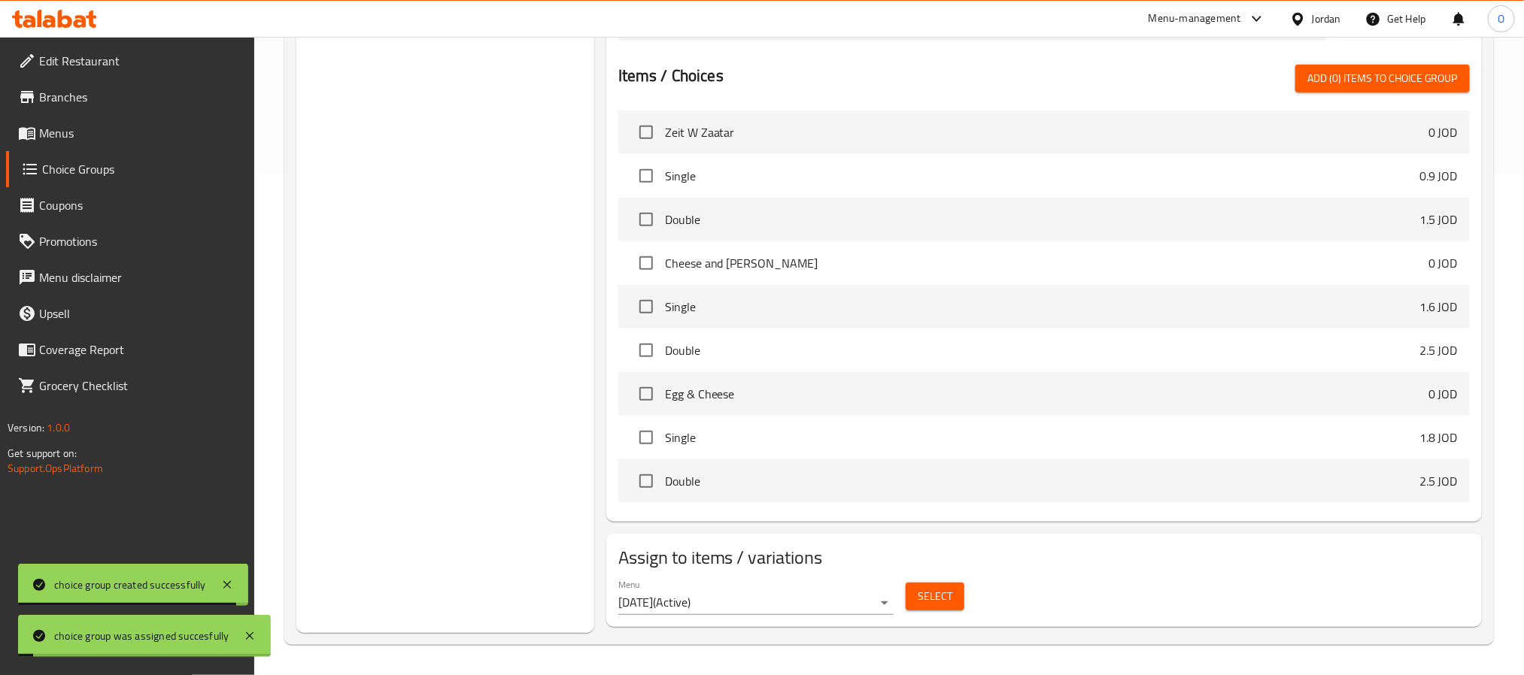
click at [56, 142] on span "Menus" at bounding box center [140, 133] width 203 height 18
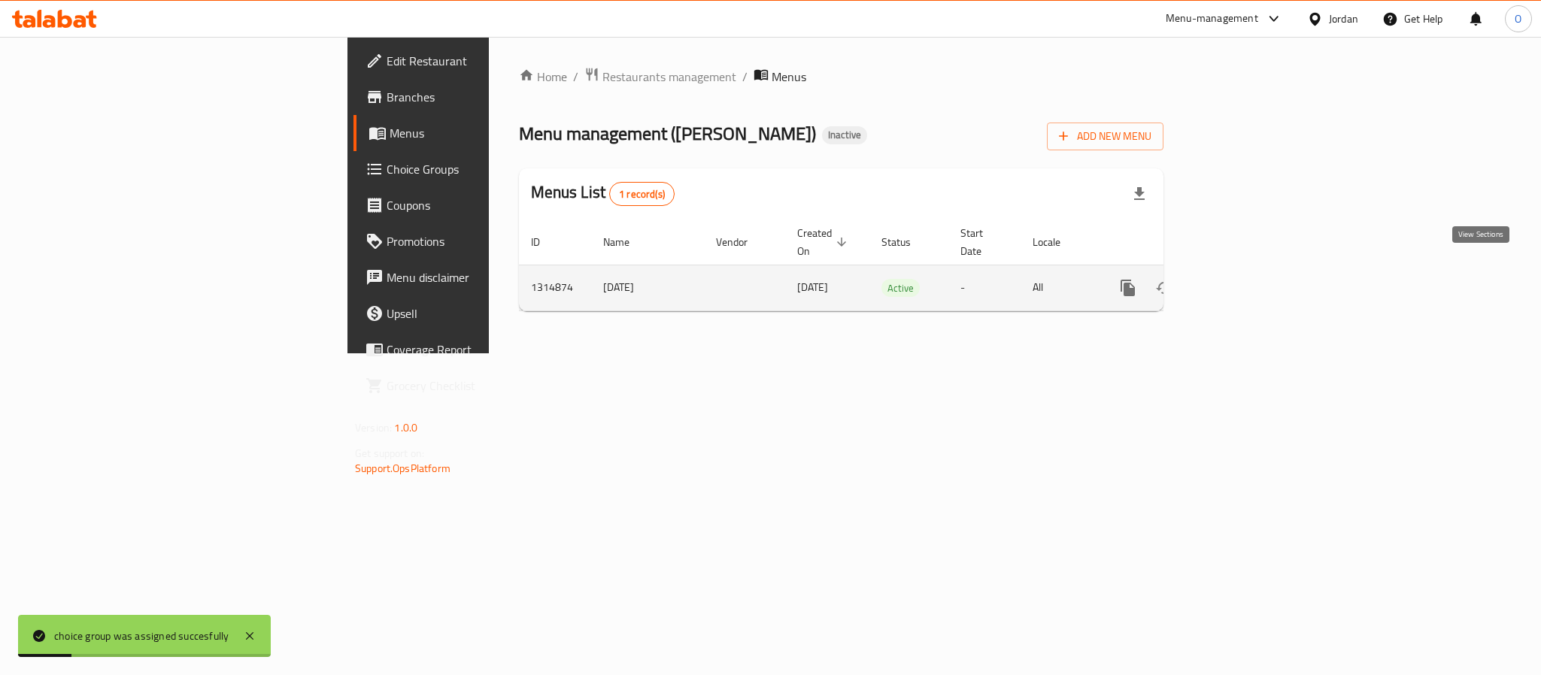
click at [1246, 279] on icon "enhanced table" at bounding box center [1237, 288] width 18 height 18
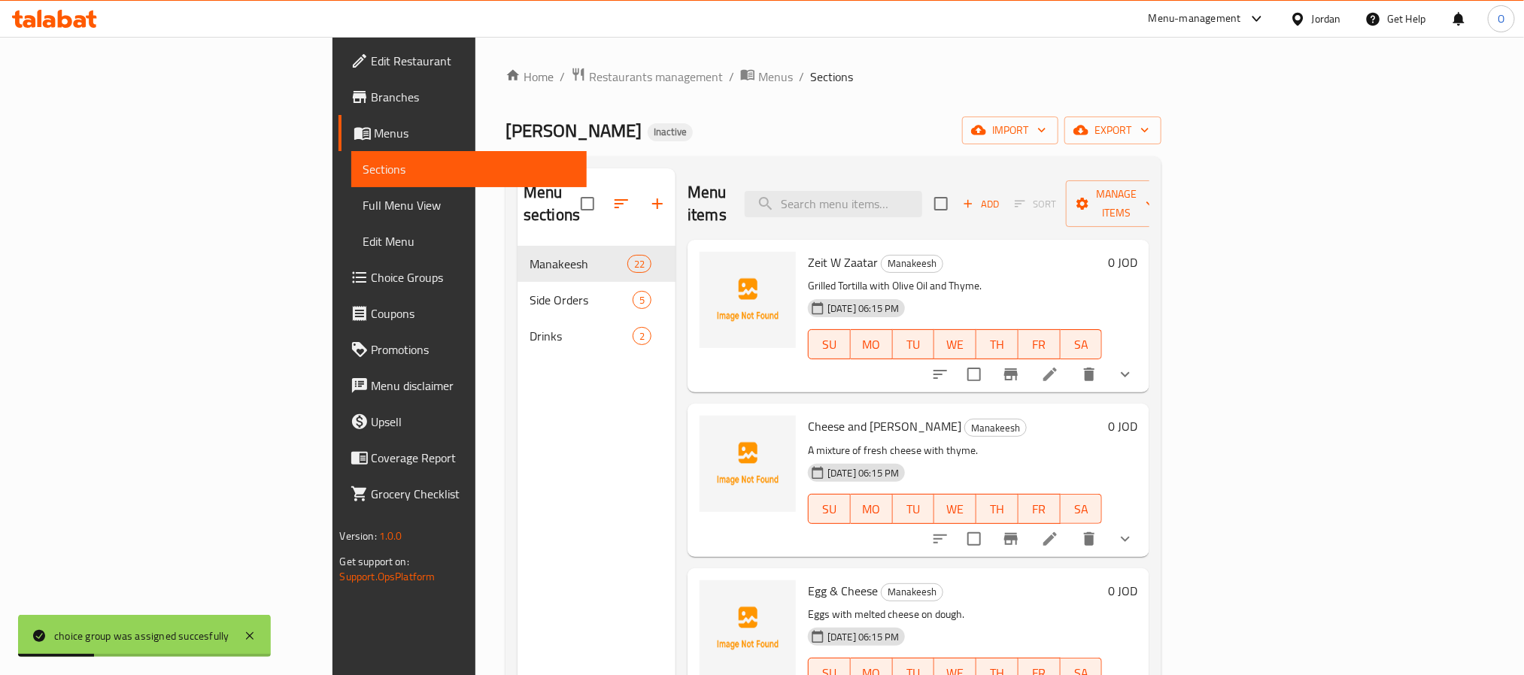
click at [351, 219] on link "Full Menu View" at bounding box center [468, 205] width 235 height 36
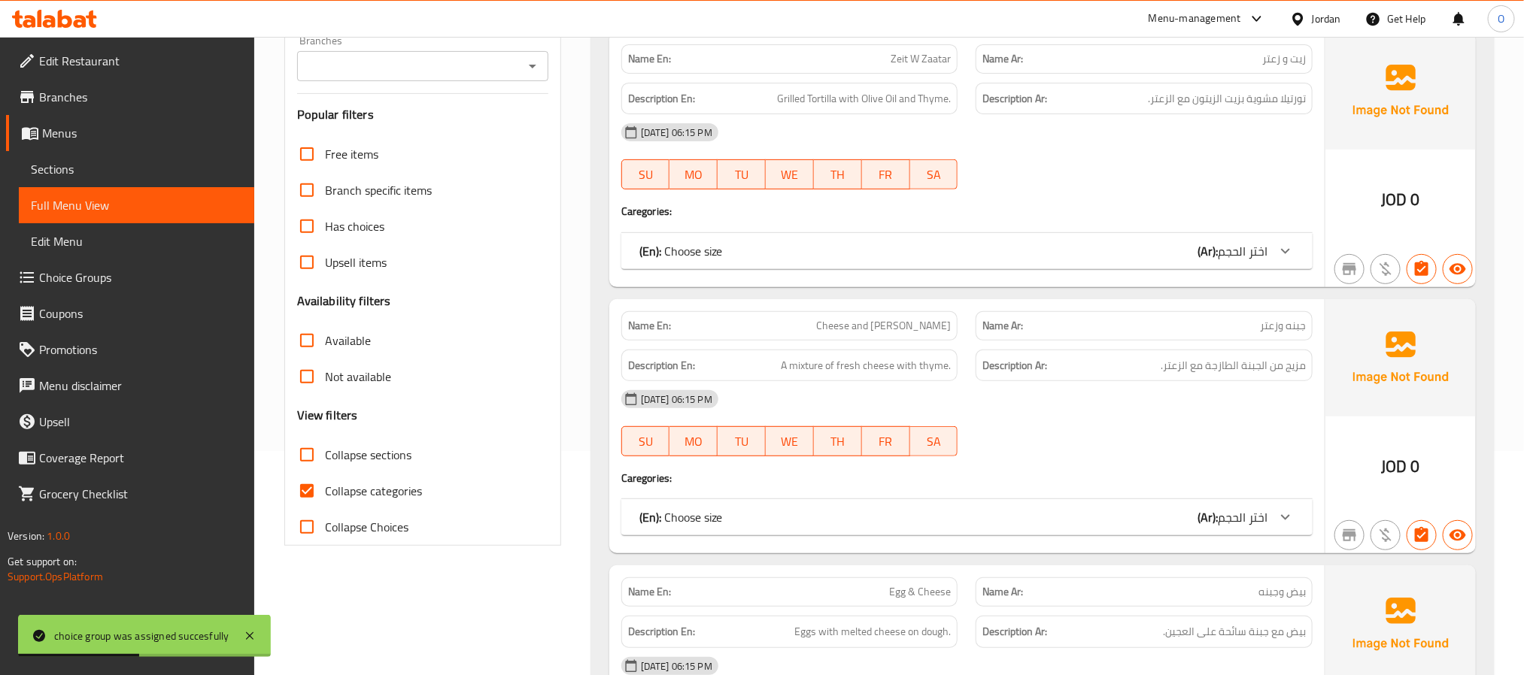
scroll to position [226, 0]
click at [399, 499] on span "Collapse categories" at bounding box center [373, 490] width 97 height 18
click at [325, 499] on input "Collapse categories" at bounding box center [307, 490] width 36 height 36
checkbox input "false"
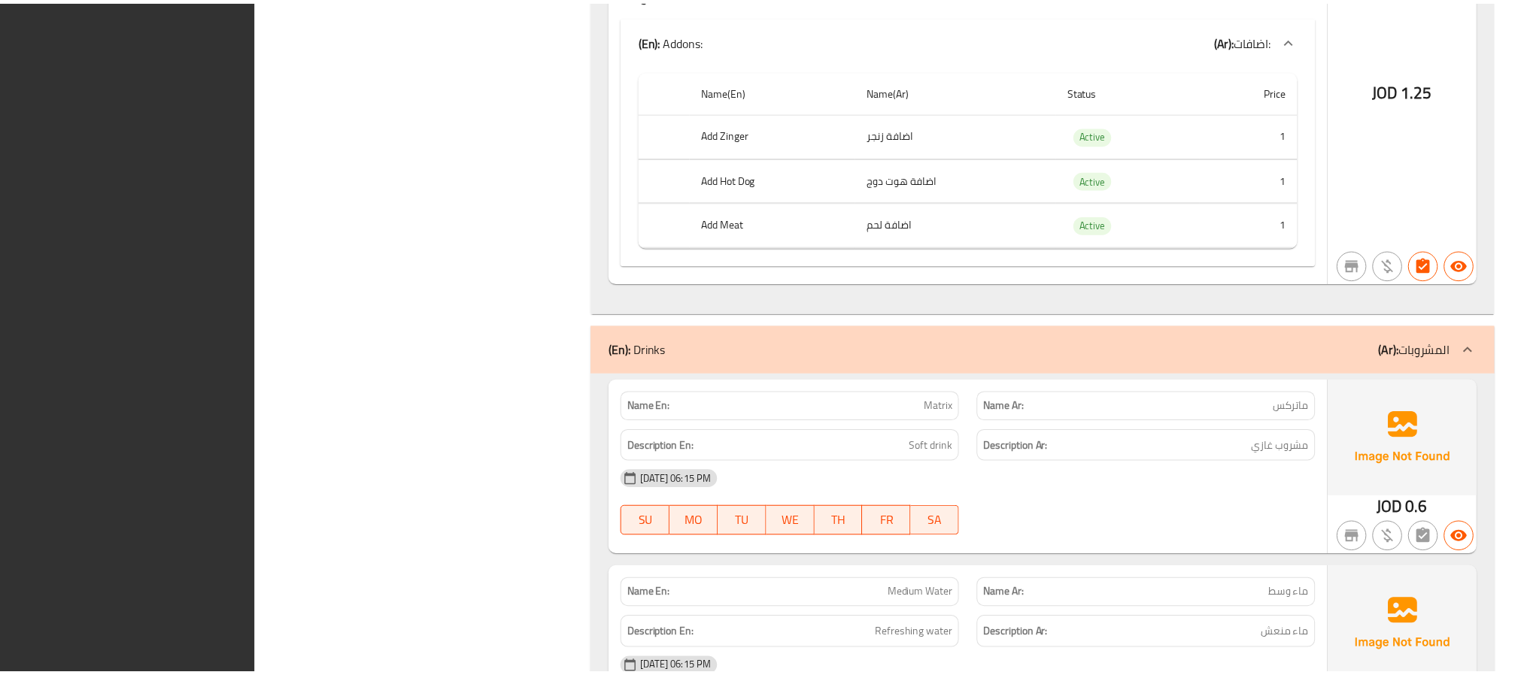
scroll to position [12240, 0]
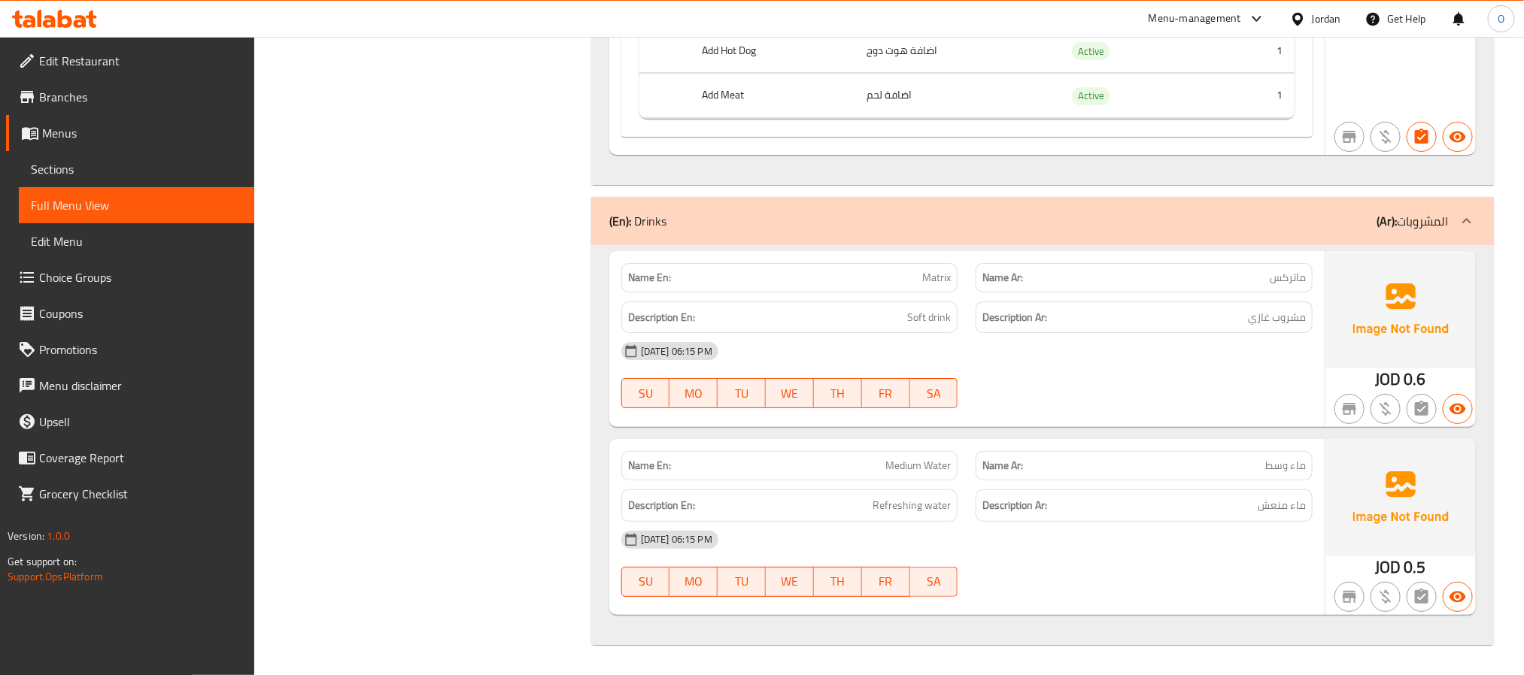
click at [43, 161] on span "Sections" at bounding box center [136, 169] width 211 height 18
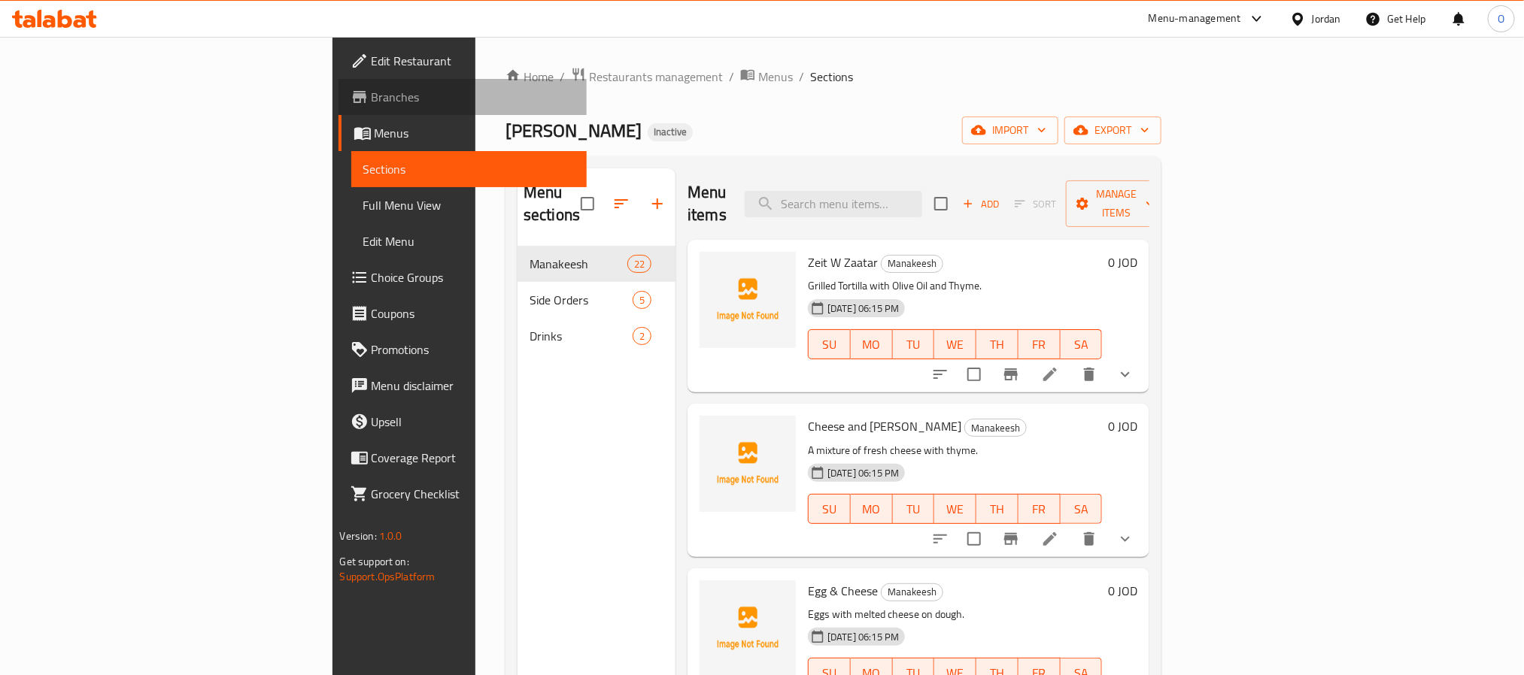
click at [372, 90] on span "Branches" at bounding box center [473, 97] width 203 height 18
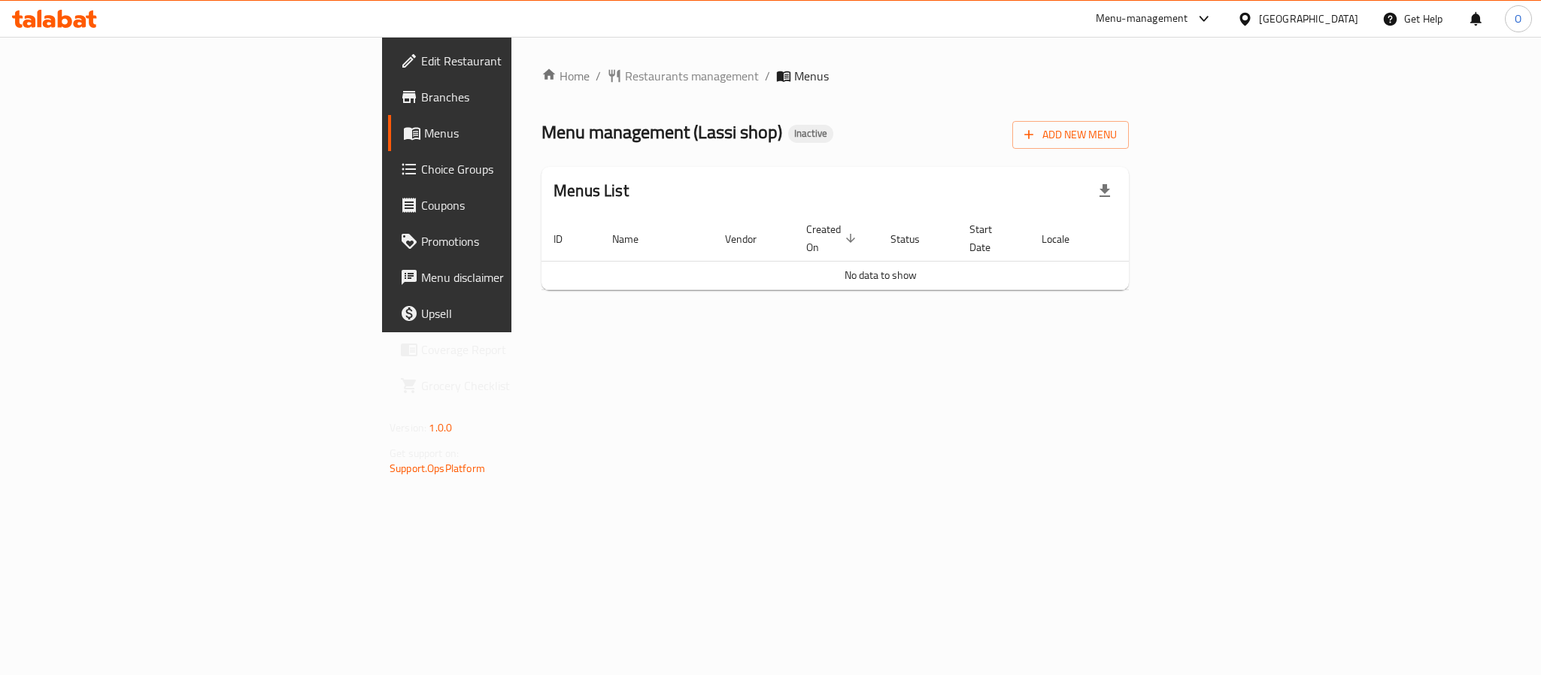
click at [421, 93] on span "Branches" at bounding box center [524, 97] width 206 height 18
